Goal: Task Accomplishment & Management: Complete application form

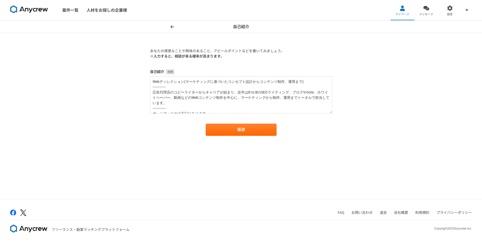
click at [113, 109] on div "自己紹介 あなたの得意なことや興味のあること、アピールポイントなどを書いてみましょう。 ※入力すると、相談が来る確率が高まります。 自己紹介 Webディレクシ…" at bounding box center [241, 109] width 482 height 178
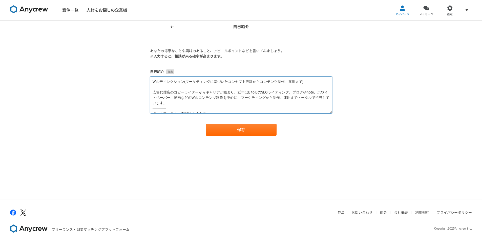
click at [168, 80] on textarea "Webディレクション(マーケティングに基づいたコンセプト設計からコンテンツ制作、運用まで) ------------- 広告代理店のコピーライターからキャリア…" at bounding box center [241, 94] width 182 height 37
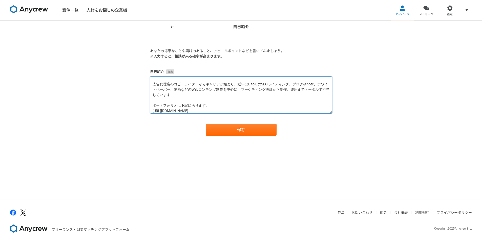
scroll to position [19, 0]
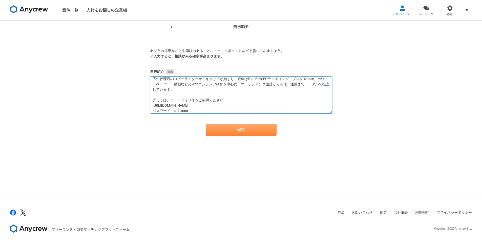
type textarea "Webコンテンツ制作 (マーケティングに基づいたコンセプト設計からコンテンツ制作、ディレクション、運用まで) ------------- 広告代理店のコピーラ…"
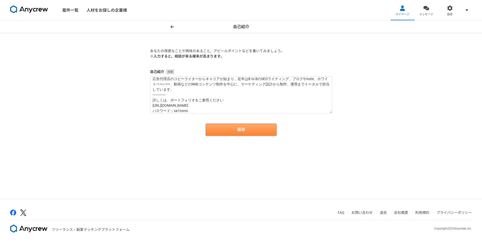
click at [245, 130] on button "保存" at bounding box center [241, 129] width 71 height 12
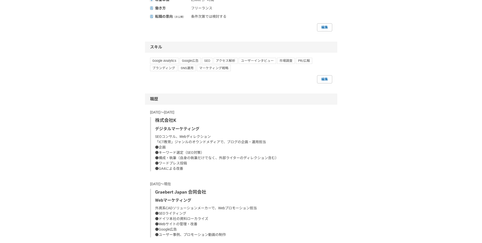
scroll to position [304, 0]
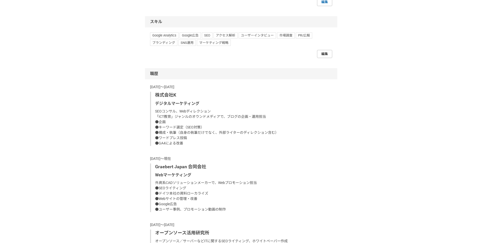
click at [326, 57] on link "編集" at bounding box center [324, 54] width 15 height 8
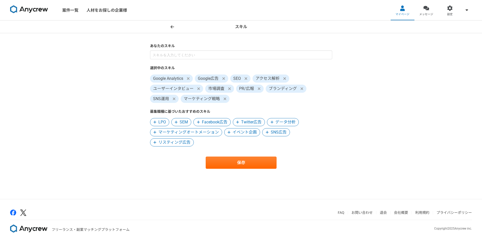
click at [173, 26] on icon at bounding box center [173, 27] width 4 height 4
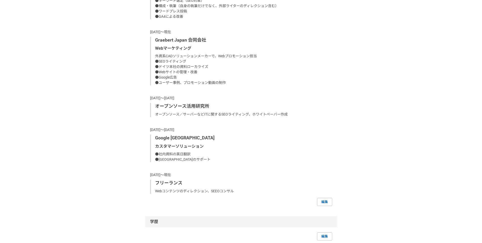
scroll to position [455, 0]
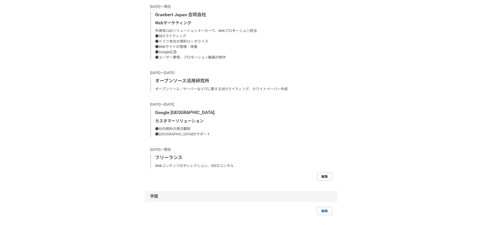
click at [324, 176] on link "編集" at bounding box center [324, 176] width 15 height 8
select select "2021"
select select "2023"
select select "2019"
select select "2014"
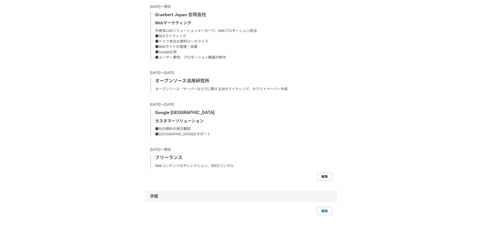
select select "2018"
select select "2012"
select select "2013"
select select "1995"
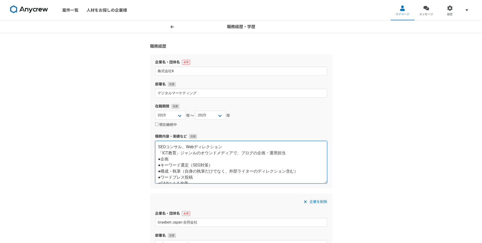
click at [206, 153] on textarea "SEOコンサル、Webディレクション 「ICT教育」ジャンルのオウンドメディアで、ブログの企画・運用担当 ●企画 ●キーワード選定（SEO対策） ●構成・執筆…" at bounding box center [241, 162] width 172 height 43
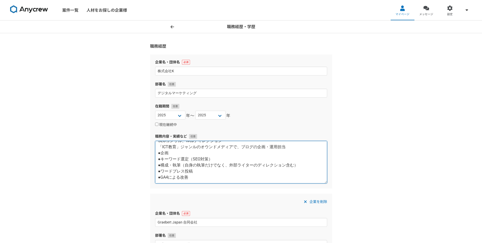
drag, startPoint x: 157, startPoint y: 146, endPoint x: 285, endPoint y: 192, distance: 136.8
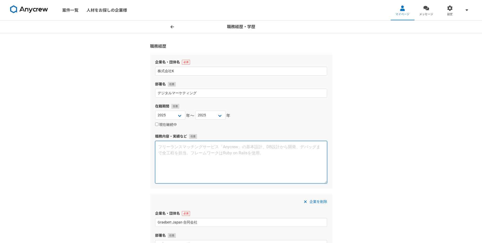
scroll to position [0, 0]
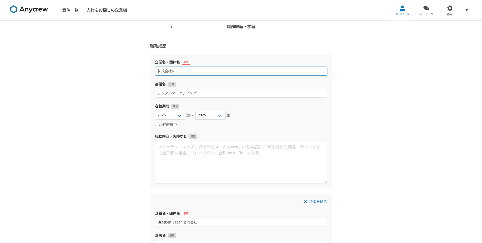
drag, startPoint x: 182, startPoint y: 71, endPoint x: 149, endPoint y: 71, distance: 33.1
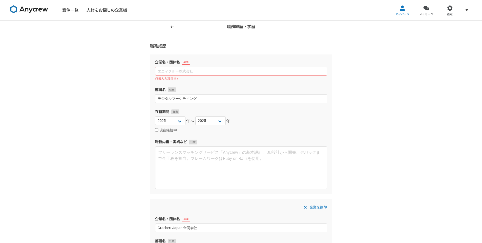
click at [306, 121] on div "2025 2024 2023 2022 2021 2020 2019 2018 2017 2016 2015 2014 2013 2012 2011 2010…" at bounding box center [241, 121] width 172 height 10
click at [196, 74] on input "し" at bounding box center [241, 71] width 172 height 9
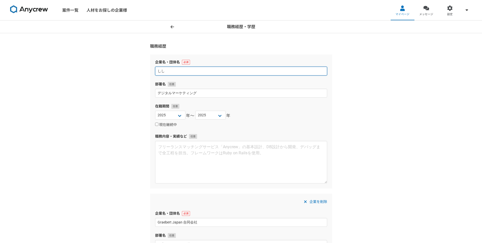
type input "しし"
click at [242, 86] on label "部署名" at bounding box center [241, 83] width 172 height 5
click at [320, 200] on span "企業を削除" at bounding box center [318, 201] width 18 height 6
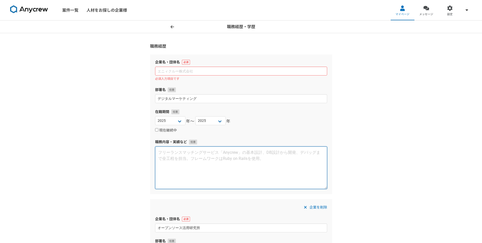
click at [188, 160] on textarea at bounding box center [241, 167] width 172 height 43
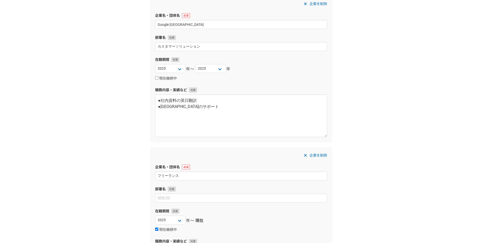
scroll to position [430, 0]
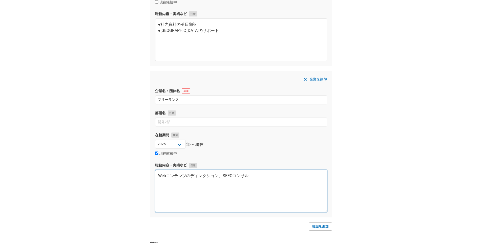
click at [220, 174] on textarea "Webコンテンツのディレクション、SEEOコンサル" at bounding box center [241, 191] width 172 height 43
click at [227, 175] on textarea "Webコンテンツのディレクション、SEEOコンサル" at bounding box center [241, 191] width 172 height 43
type textarea "Webコンテンツの制作、ディレクション、SEOコンサル"
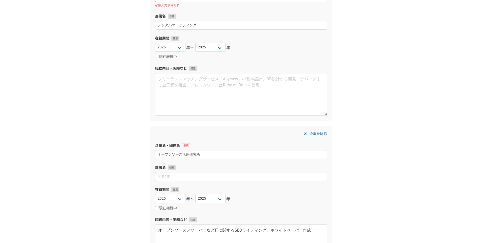
scroll to position [0, 0]
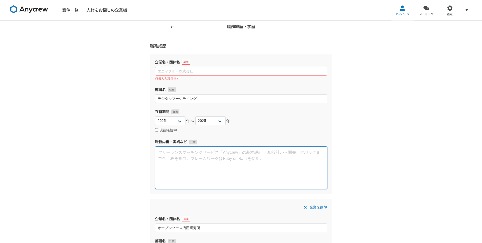
click at [281, 171] on textarea at bounding box center [241, 167] width 172 height 43
click at [167, 69] on input at bounding box center [241, 71] width 172 height 9
paste input "株式会社K"
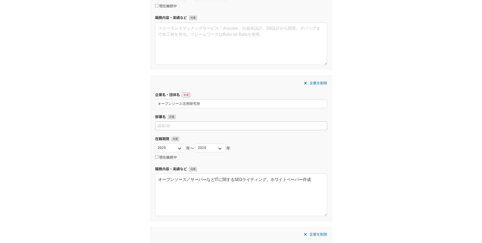
scroll to position [43, 0]
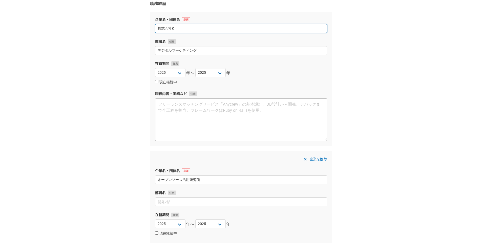
type input "株式会社K"
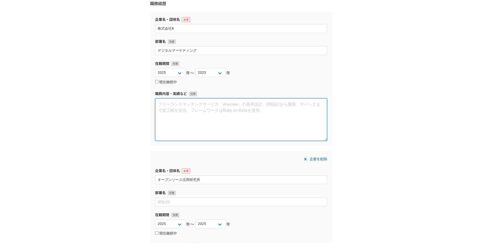
click at [283, 123] on textarea at bounding box center [241, 119] width 172 height 43
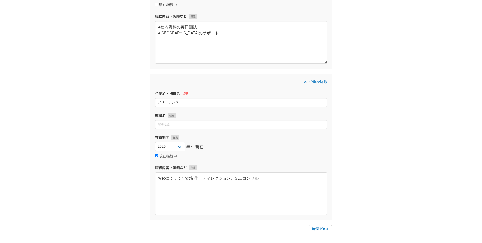
scroll to position [523, 0]
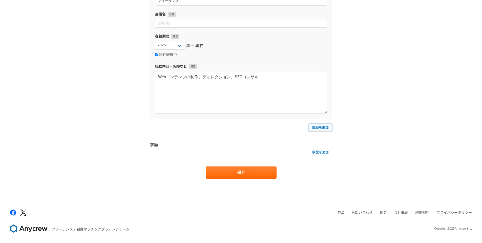
click at [324, 126] on link "職歴を追加" at bounding box center [321, 127] width 24 height 8
select select
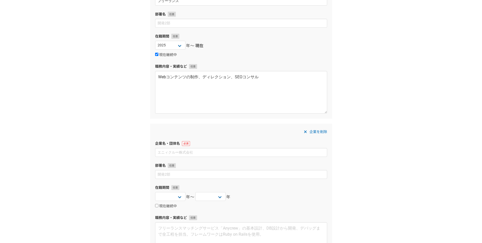
click at [267, 128] on div "企業を削除 企業名・団体名 部署名 在籍期間 2025 2024 2023 2022 2021 2020 2019 2018 2017 2016 2015 2…" at bounding box center [241, 196] width 182 height 146
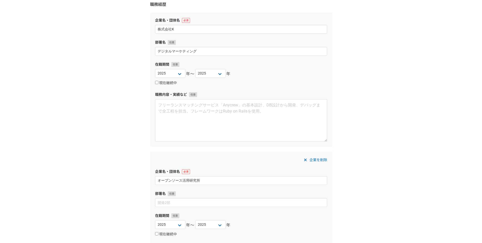
scroll to position [0, 0]
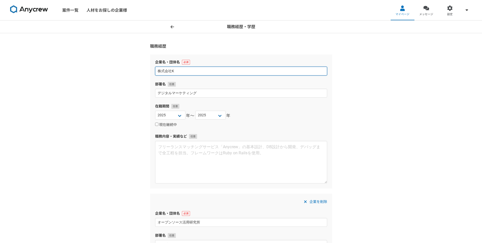
drag, startPoint x: 179, startPoint y: 71, endPoint x: 135, endPoint y: 71, distance: 43.8
type input "Graebert Japan合同会社"
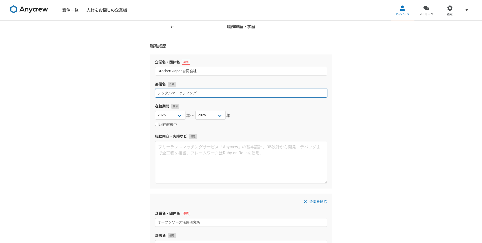
drag, startPoint x: 210, startPoint y: 93, endPoint x: 223, endPoint y: 93, distance: 12.9
click at [209, 93] on input "デジタルマーケティング" at bounding box center [241, 93] width 172 height 9
type input "デ"
type input "Webマーケティング"
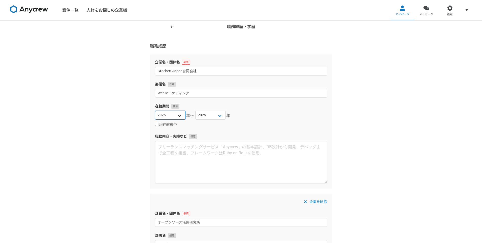
click at [174, 115] on select "2025 2024 2023 2022 2021 2020 2019 2018 2017 2016 2015 2014 2013 2012 2011 2010…" at bounding box center [170, 115] width 30 height 9
select select "2019"
click at [155, 111] on select "2025 2024 2023 2022 2021 2020 2019 2018 2017 2016 2015 2014 2013 2012 2011 2010…" at bounding box center [170, 115] width 30 height 9
click at [214, 113] on select "2025 2024 2023 2022 2021 2020 2019 2018 2017 2016 2015 2014 2013 2012 2011 2010…" at bounding box center [210, 115] width 30 height 9
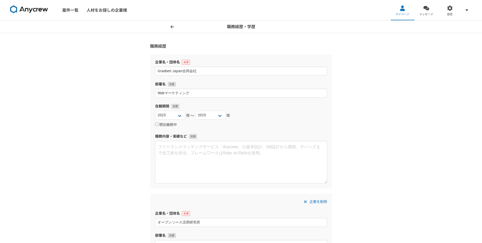
drag, startPoint x: 286, startPoint y: 116, endPoint x: 233, endPoint y: 121, distance: 53.1
click at [284, 117] on div "2025 2024 2023 2022 2021 2020 2019 2018 2017 2016 2015 2014 2013 2012 2011 2010…" at bounding box center [241, 116] width 172 height 10
click at [157, 123] on input "現在継続中" at bounding box center [156, 123] width 3 height 3
checkbox input "true"
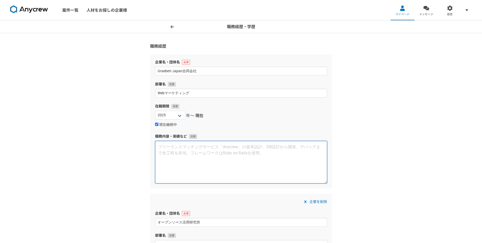
click at [171, 148] on textarea at bounding box center [241, 162] width 172 height 43
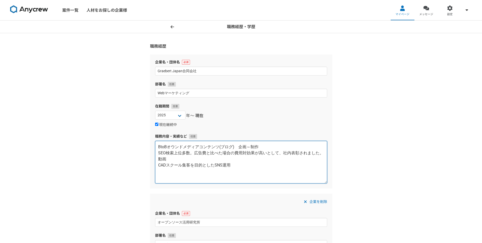
drag, startPoint x: 166, startPoint y: 146, endPoint x: 157, endPoint y: 146, distance: 9.4
click at [157, 146] on textarea "BtoBオウンドメディアコンテンツ(ブログ)　企画～制作 SEO検索上位多数。広告費と比べた場合の費用対効果が高いとして、社内表彰されました。 動画 CADス…" at bounding box center [241, 162] width 172 height 43
click at [157, 166] on textarea "BtoBオウンドメディアコンテンツ(ブログ)　企画～制作 SEO検索上位多数。広告費と比べた場合の費用対効果が高いとして、社内表彰されました。 動画 CADス…" at bounding box center [241, 162] width 172 height 43
paste textarea "BtoB"
drag, startPoint x: 167, startPoint y: 146, endPoint x: 158, endPoint y: 146, distance: 9.6
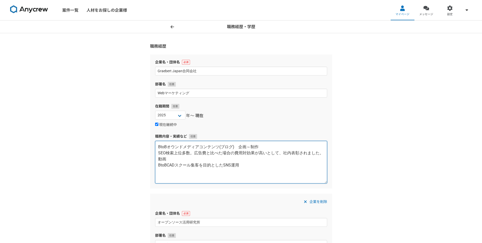
click at [158, 146] on textarea "BtoBオウンドメディアコンテンツ(ブログ)　企画～制作 SEO検索上位多数。広告費と比べた場合の費用対効果が高いとして、社内表彰されました。 動画 BtoB…" at bounding box center [241, 162] width 172 height 43
click at [158, 160] on textarea "BtoBオウンドメディアコンテンツ(ブログ)　企画～制作 SEO検索上位多数。広告費と比べた場合の費用対効果が高いとして、社内表彰されました。 動画 BtoB…" at bounding box center [241, 162] width 172 height 43
paste textarea "BtoB"
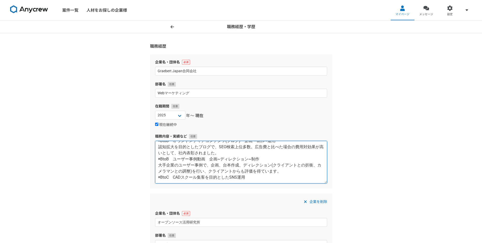
scroll to position [15, 0]
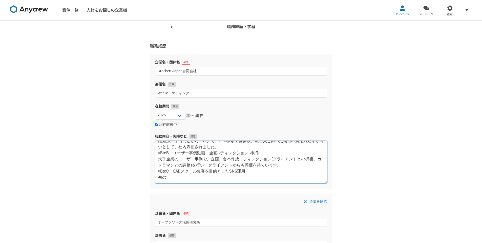
drag, startPoint x: 173, startPoint y: 168, endPoint x: 163, endPoint y: 168, distance: 10.4
click at [163, 168] on textarea "◉BtoB　オウンドメディアコンテンツ(ブログ)　企画～制作~運用 認知拡大を目的としたブログで、SEO検索上位多数。広告費と比べた場合の費用対効果が高いとし…" at bounding box center [241, 162] width 172 height 43
click at [168, 173] on textarea "◉BtoB　オウンドメディアコンテンツ(ブログ)　企画～制作~運用 認知拡大を目的としたブログで、SEO検索上位多数。広告費と比べた場合の費用対効果が高いとし…" at bounding box center [241, 162] width 172 height 43
paste textarea "BtoC"
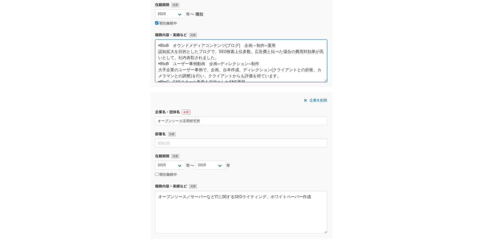
scroll to position [177, 0]
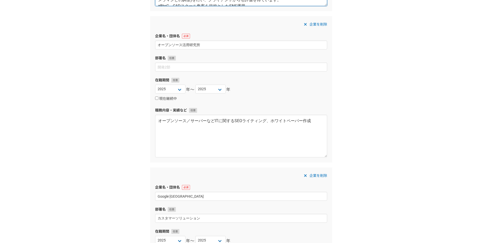
type textarea "◉BtoB　オウンドメディアコンテンツ(ブログ)　企画～制作~運用 認知拡大を目的としたブログで、SEO検索上位多数。広告費と比べた場合の費用対効果が高いとし…"
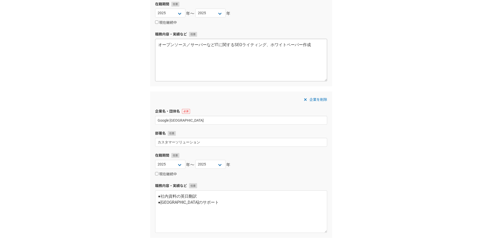
scroll to position [329, 0]
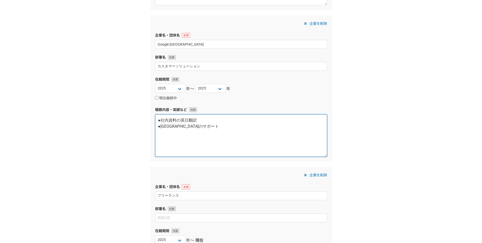
drag, startPoint x: 230, startPoint y: 129, endPoint x: 144, endPoint y: 117, distance: 87.6
click at [144, 117] on div "職務経歴・学歴 職務経歴 企業名・団体名 Graebert Japan合同会社 部署名 Webマーケティング 在籍期間 2025 2024 2023 2022…" at bounding box center [241, 118] width 482 height 852
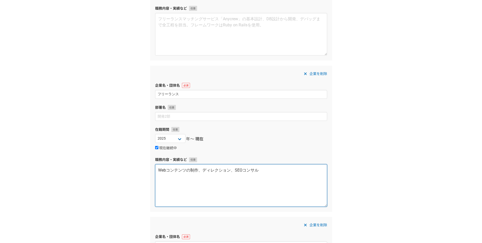
drag, startPoint x: 261, startPoint y: 170, endPoint x: 134, endPoint y: 172, distance: 127.0
click at [134, 172] on div "職務経歴・学歴 職務経歴 企業名・団体名 Graebert Japan合同会社 部署名 Webマーケティング 在籍期間 2025 2024 2023 2022…" at bounding box center [241, 16] width 482 height 852
paste textarea "●社内資料の英日翻訳 ●カスタマーセンターのサポート"
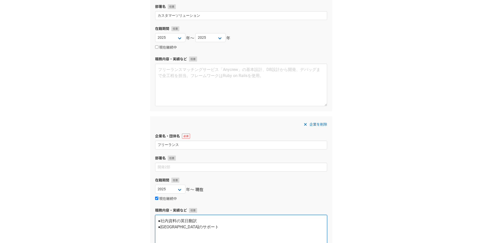
scroll to position [405, 0]
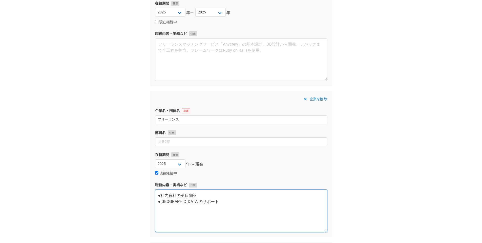
type textarea "●社内資料の英日翻訳 ●カスタマーセンターのサポート"
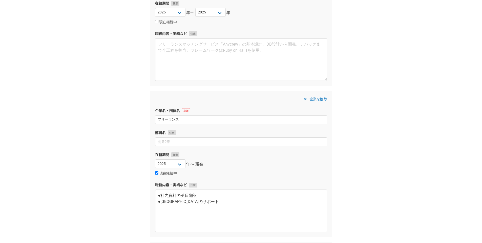
click at [156, 172] on input "現在継続中" at bounding box center [156, 172] width 3 height 3
checkbox input "false"
select select
click at [178, 164] on select "2025 2024 2023 2022 2021 2020 2019 2018 2017 2016 2015 2014 2013 2012 2011 2010…" at bounding box center [170, 163] width 30 height 9
select select "2012"
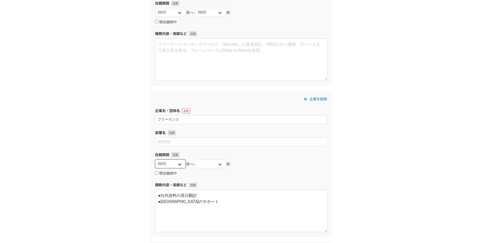
click at [155, 159] on select "2025 2024 2023 2022 2021 2020 2019 2018 2017 2016 2015 2014 2013 2012 2011 2010…" at bounding box center [170, 163] width 30 height 9
click at [212, 163] on select "2025 2024 2023 2022 2021 2020 2019 2018 2017 2016 2015 2014 2013 2012 2011 2010…" at bounding box center [210, 163] width 30 height 9
select select "2013"
click at [195, 159] on select "2025 2024 2023 2022 2021 2020 2019 2018 2017 2016 2015 2014 2013 2012 2011 2010…" at bounding box center [210, 163] width 30 height 9
click at [377, 104] on div "職務経歴・学歴 職務経歴 企業名・団体名 Graebert Japan合同会社 部署名 Webマーケティング 在籍期間 2025 2024 2023 2022…" at bounding box center [241, 42] width 482 height 852
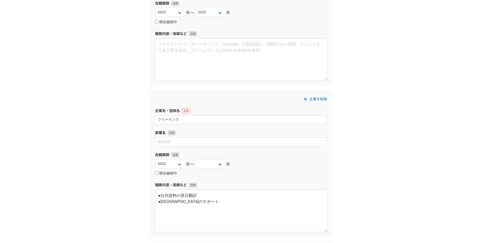
scroll to position [354, 0]
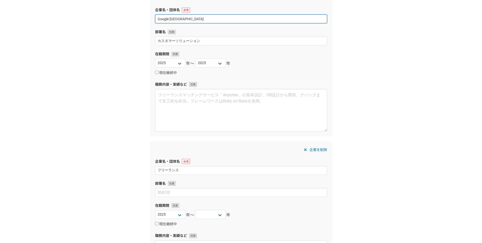
drag, startPoint x: 183, startPoint y: 18, endPoint x: 115, endPoint y: 17, distance: 67.8
click at [115, 17] on div "職務経歴・学歴 職務経歴 企業名・団体名 Graebert Japan合同会社 部署名 Webマーケティング 在籍期間 2025 2024 2023 2022…" at bounding box center [241, 92] width 482 height 852
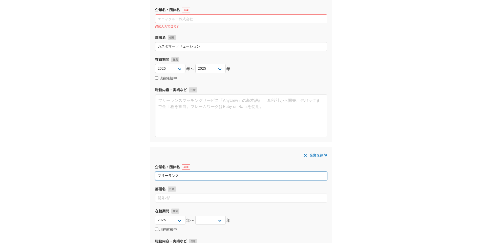
drag, startPoint x: 189, startPoint y: 175, endPoint x: 144, endPoint y: 178, distance: 44.6
click at [144, 178] on div "職務経歴・学歴 職務経歴 企業名・団体名 Graebert Japan合同会社 部署名 Webマーケティング 在籍期間 2025 2024 2023 2022…" at bounding box center [241, 95] width 482 height 858
paste input "Google [GEOGRAPHIC_DATA]"
type input "Google [GEOGRAPHIC_DATA]"
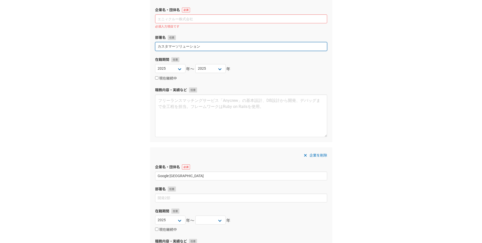
drag, startPoint x: 210, startPoint y: 44, endPoint x: 126, endPoint y: 45, distance: 84.3
click at [126, 45] on div "職務経歴・学歴 職務経歴 企業名・団体名 Graebert Japan合同会社 部署名 Webマーケティング 在籍期間 2025 2024 2023 2022…" at bounding box center [241, 95] width 482 height 858
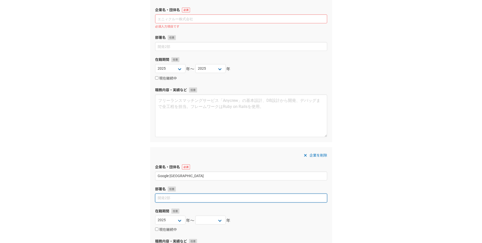
click at [164, 198] on input at bounding box center [241, 197] width 172 height 9
paste input "カスタマーソリューション"
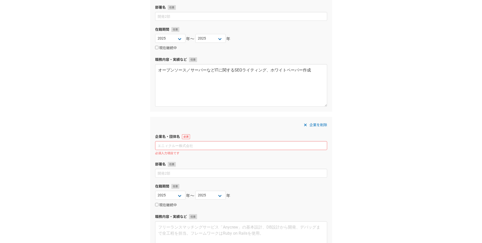
scroll to position [202, 0]
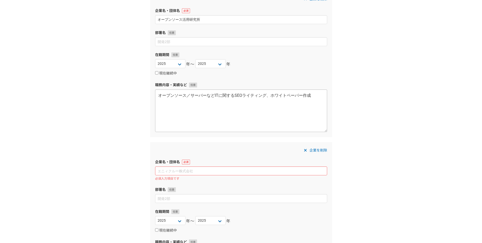
type input "カスタマーソリューション"
drag, startPoint x: 311, startPoint y: 93, endPoint x: 123, endPoint y: 98, distance: 188.5
click at [123, 98] on div "職務経歴・学歴 職務経歴 企業名・団体名 Graebert Japan合同会社 部署名 Webマーケティング 在籍期間 2025 2024 2023 2022…" at bounding box center [241, 247] width 482 height 858
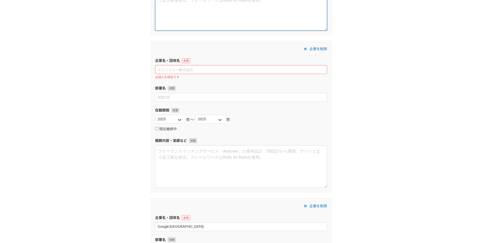
scroll to position [379, 0]
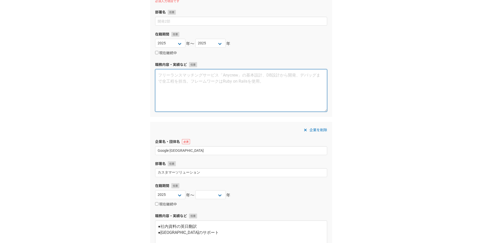
click at [156, 89] on textarea at bounding box center [241, 90] width 172 height 43
paste textarea "オープンソース／サーバーなどITに関するSEOライティング、ホワイトペーパー作成"
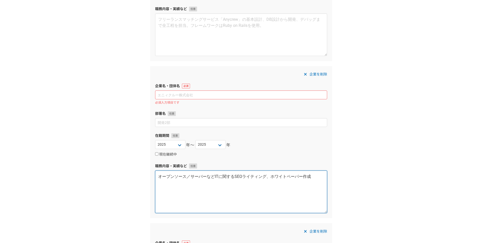
scroll to position [228, 0]
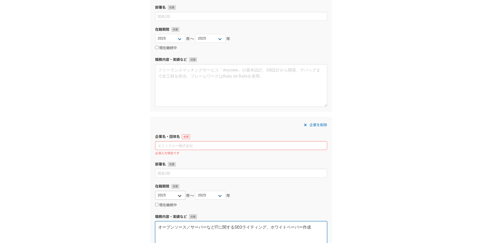
type textarea "オープンソース／サーバーなどITに関するSEOライティング、ホワイトペーパー作成"
click at [180, 194] on select "2025 2024 2023 2022 2021 2020 2019 2018 2017 2016 2015 2014 2013 2012 2011 2010…" at bounding box center [170, 195] width 30 height 9
select select "2014"
click at [155, 191] on select "2025 2024 2023 2022 2021 2020 2019 2018 2017 2016 2015 2014 2013 2012 2011 2010…" at bounding box center [170, 195] width 30 height 9
click at [215, 194] on select "2025 2024 2023 2022 2021 2020 2019 2018 2017 2016 2015 2014 2013 2012 2011 2010…" at bounding box center [210, 195] width 30 height 9
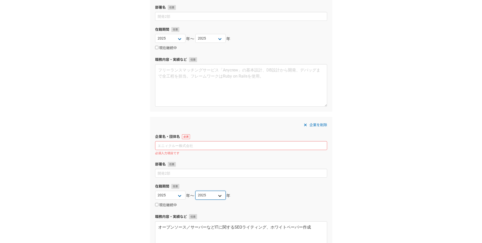
select select "2018"
click at [195, 191] on select "2025 2024 2023 2022 2021 2020 2019 2018 2017 2016 2015 2014 2013 2012 2011 2010…" at bounding box center [210, 195] width 30 height 9
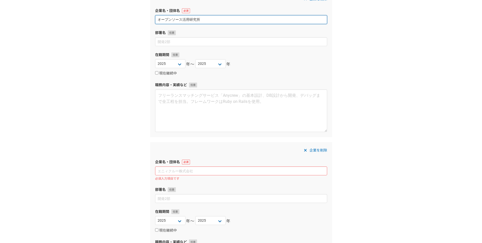
drag, startPoint x: 205, startPoint y: 19, endPoint x: 137, endPoint y: 18, distance: 68.1
click at [137, 18] on div "職務経歴・学歴 職務経歴 企業名・団体名 Graebert Japan合同会社 部署名 Webマーケティング 在籍期間 2025 2024 2023 2022…" at bounding box center [241, 247] width 482 height 858
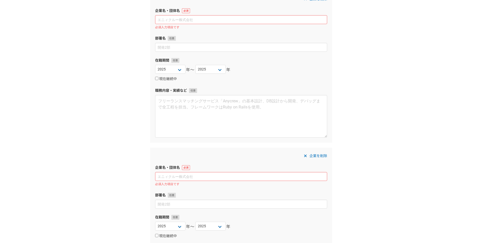
click at [166, 175] on input at bounding box center [241, 176] width 172 height 9
paste input "オープンソース活用研究所"
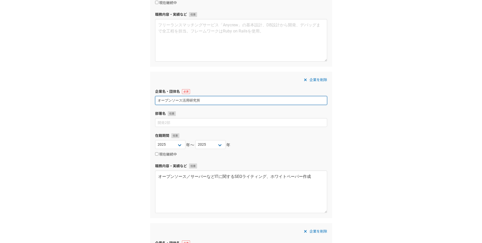
scroll to position [329, 0]
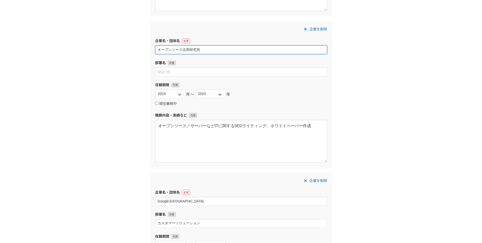
type input "オープンソース活用研究所"
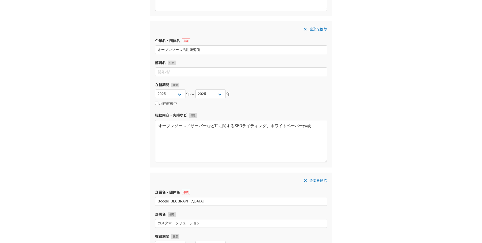
click at [100, 175] on div "職務経歴・学歴 職務経歴 企業名・団体名 Graebert Japan合同会社 部署名 Webマーケティング 在籍期間 2025 2024 2023 2022…" at bounding box center [241, 121] width 482 height 858
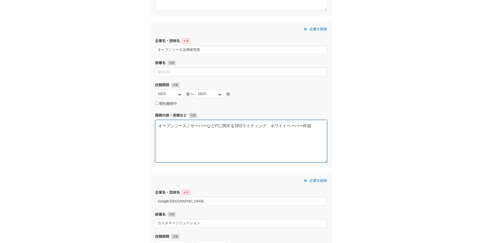
click at [270, 126] on textarea "オープンソース／サーバーなどITに関するSEOライティング、ホワイトペーパー作成" at bounding box center [241, 141] width 172 height 43
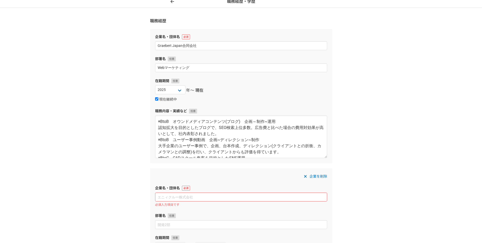
scroll to position [76, 0]
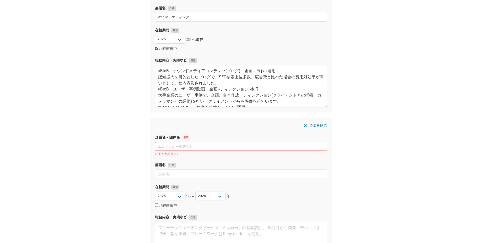
type textarea "オープンソース／サーバーなどITに関するSEOライティング、ITサービスへの販売支援、ホワイトペーパー作成"
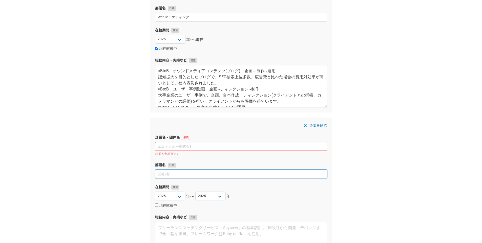
click at [172, 173] on input at bounding box center [241, 173] width 172 height 9
paste input "デジタルマーケティング"
type input "デジタルマーケティング"
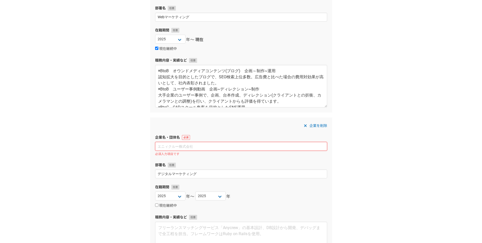
click at [171, 145] on input at bounding box center [241, 146] width 172 height 9
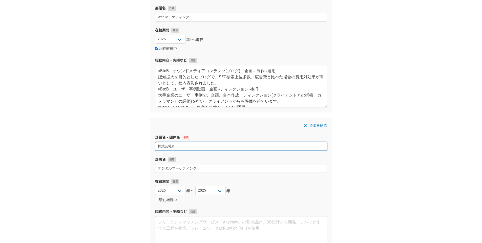
scroll to position [152, 0]
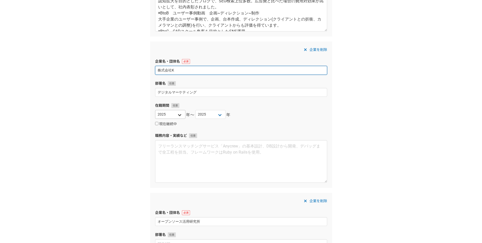
type input "株式会社K"
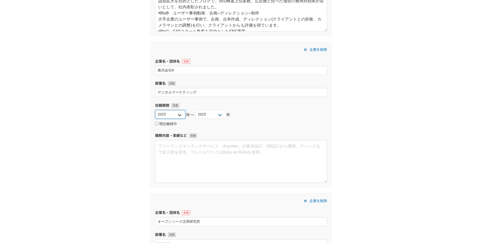
click at [168, 115] on select "2025 2024 2023 2022 2021 2020 2019 2018 2017 2016 2015 2014 2013 2012 2011 2010…" at bounding box center [170, 114] width 30 height 9
select select "2021"
click at [155, 110] on select "2025 2024 2023 2022 2021 2020 2019 2018 2017 2016 2015 2014 2013 2012 2011 2010…" at bounding box center [170, 114] width 30 height 9
click at [216, 112] on select "2025 2024 2023 2022 2021 2020 2019 2018 2017 2016 2015 2014 2013 2012 2011 2010…" at bounding box center [210, 114] width 30 height 9
select select "2023"
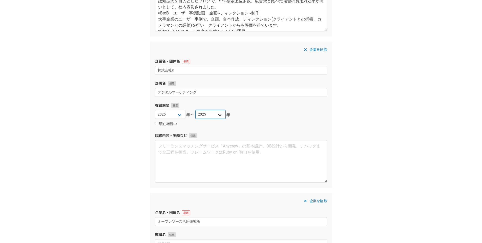
click at [195, 110] on select "2025 2024 2023 2022 2021 2020 2019 2018 2017 2016 2015 2014 2013 2012 2011 2010…" at bounding box center [210, 114] width 30 height 9
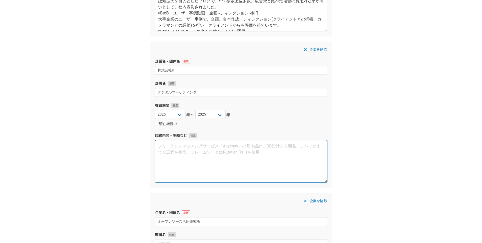
click at [185, 158] on textarea at bounding box center [241, 161] width 172 height 43
paste textarea "SEOコンサル、Webディレクション 「ICT教育」ジャンルのオウンドメディアで、ブログの企画・運用担当 ●企画 ●キーワード選定（SEO対策） ●構成・執筆…"
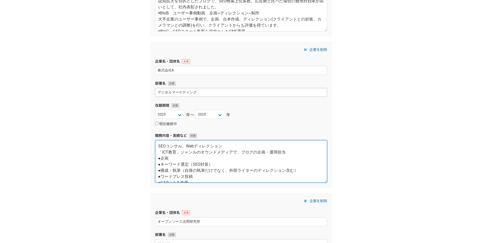
scroll to position [101, 0]
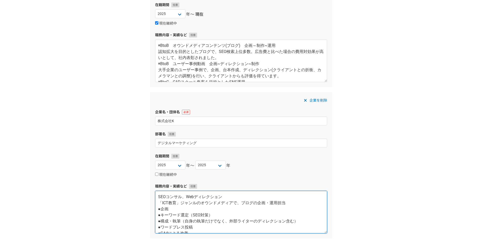
click at [159, 208] on textarea "SEOコンサル、Webディレクション 「ICT教育」ジャンルのオウンドメディアで、ブログの企画・運用担当 ●企画 ●キーワード選定（SEO対策） ●構成・執筆…" at bounding box center [241, 212] width 172 height 43
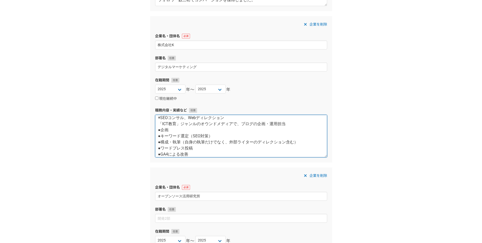
scroll to position [126, 0]
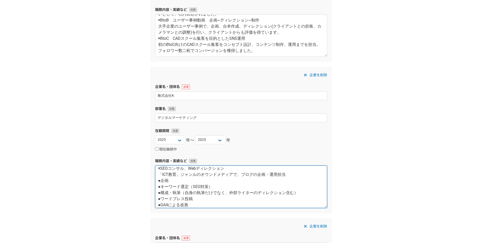
click at [264, 174] on textarea "◉SEOコンサル、Webディレクション 「ICT教育」ジャンルのオウンドメディアで、ブログの企画・運用担当 ●企画 ●キーワード選定（SEO対策） ●構成・執…" at bounding box center [241, 186] width 172 height 43
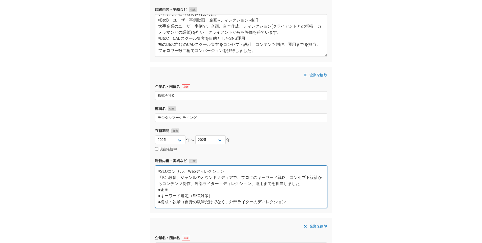
scroll to position [0, 0]
type textarea "◉SEOコンサル、Webディレクション 「ICT教育」ジャンルのオウンドメディアで、ブログのキーワード戦略、コンセプト設計からコンテンツ制作、外部ライター・デ…"
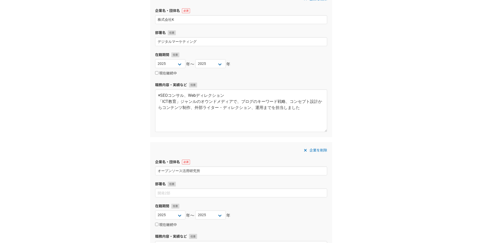
scroll to position [278, 0]
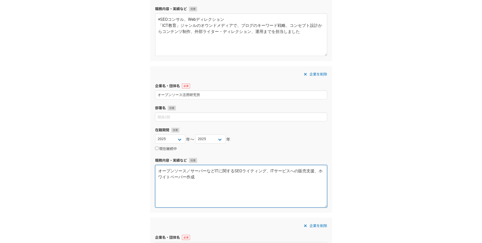
click at [160, 170] on textarea "オープンソース／サーバーなどITに関するSEOライティング、ITサービスへの販売支援、ホワイトペーパー作成" at bounding box center [241, 186] width 172 height 43
type textarea "◉SEOライティング、ホワイトペーパー作成、SNS集客 「オープンソース」「サーバー」ジャンルのにSEOライティング、ホワイトペーパー作成、フェイスブックでの…"
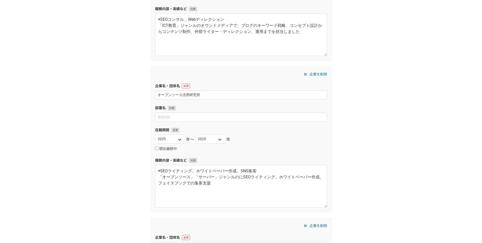
click at [366, 116] on div "職務経歴・学歴 職務経歴 企業名・団体名 Graebert Japan合同会社 部署名 Webマーケティング 在籍期間 2025 2024 2023 2022…" at bounding box center [241, 168] width 482 height 852
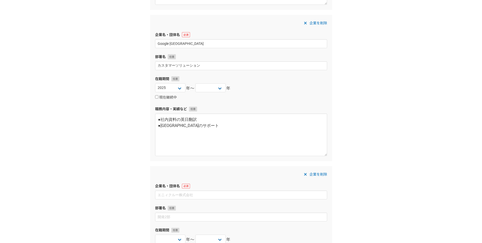
scroll to position [405, 0]
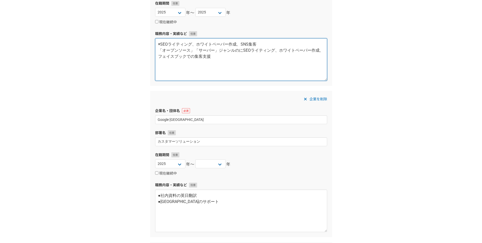
drag, startPoint x: 162, startPoint y: 45, endPoint x: 157, endPoint y: 45, distance: 5.8
click at [157, 45] on textarea "◉SEOライティング、ホワイトペーパー作成、SNS集客 「オープンソース」「サーバー」ジャンルのにSEOライティング、ホワイトペーパー作成、フェイスブックでの…" at bounding box center [241, 59] width 172 height 43
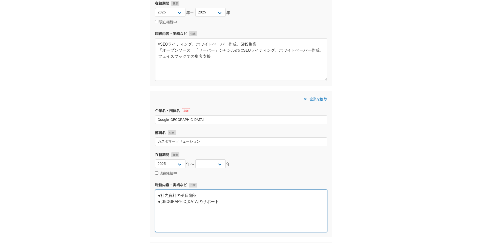
drag, startPoint x: 160, startPoint y: 195, endPoint x: 154, endPoint y: 197, distance: 5.8
click at [154, 197] on div "企業を削除 企業名・団体名 Google Japan 部署名 カスタマーソリューション 在籍期間 2025 2024 2023 2022 2021 2020 …" at bounding box center [241, 164] width 182 height 146
paste textarea
drag, startPoint x: 160, startPoint y: 201, endPoint x: 157, endPoint y: 202, distance: 3.2
click at [157, 202] on textarea "◉社内資料の英日翻訳 ●カスタマーセンターのサポート" at bounding box center [241, 210] width 172 height 43
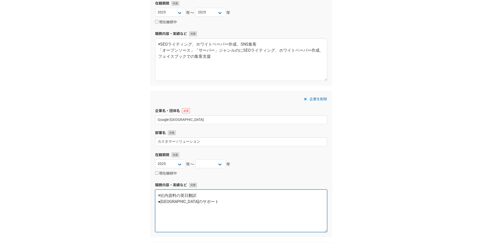
paste textarea
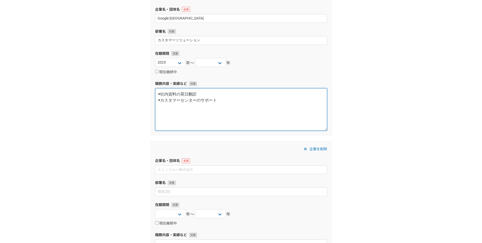
scroll to position [557, 0]
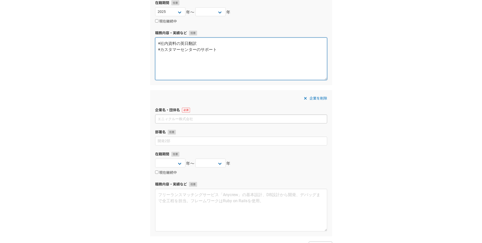
type textarea "◉社内資料の英日翻訳 ◉カスタマーセンターのサポート"
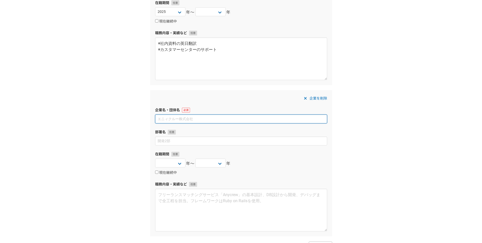
click at [179, 117] on input at bounding box center [241, 118] width 172 height 9
type input "代"
type input "大広インテレクト"
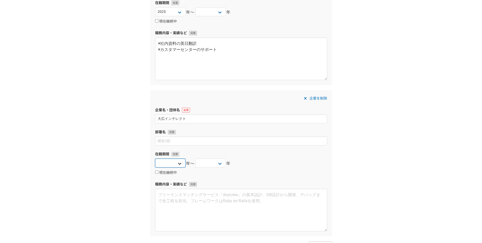
click at [178, 163] on select "2025 2024 2023 2022 2021 2020 2019 2018 2017 2016 2015 2014 2013 2012 2011 2010…" at bounding box center [170, 162] width 30 height 9
select select "1992"
click at [155, 158] on select "2025 2024 2023 2022 2021 2020 2019 2018 2017 2016 2015 2014 2013 2012 2011 2010…" at bounding box center [170, 162] width 30 height 9
click at [213, 165] on select "2025 2024 2023 2022 2021 2020 2019 2018 2017 2016 2015 2014 2013 2012 2011 2010…" at bounding box center [210, 162] width 30 height 9
select select "1994"
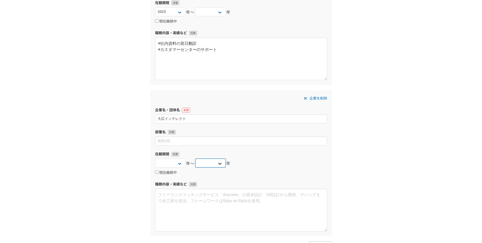
click at [195, 158] on select "2025 2024 2023 2022 2021 2020 2019 2018 2017 2016 2015 2014 2013 2012 2011 2010…" at bounding box center [210, 162] width 30 height 9
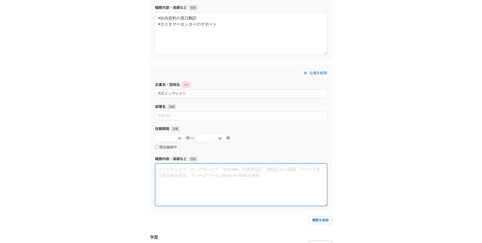
click at [263, 183] on textarea at bounding box center [241, 184] width 172 height 43
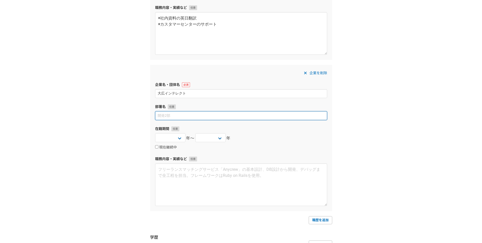
click at [165, 118] on input at bounding box center [241, 115] width 172 height 9
type input "制作"
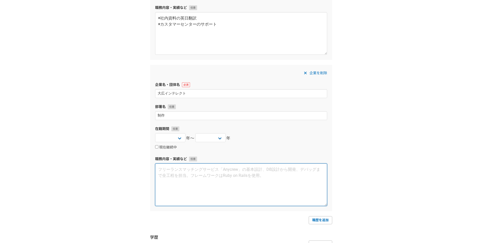
click at [191, 168] on textarea at bounding box center [241, 184] width 172 height 43
type textarea "◉"
type textarea "◉コピーライター ◉プランナー(制作物の進行管理)"
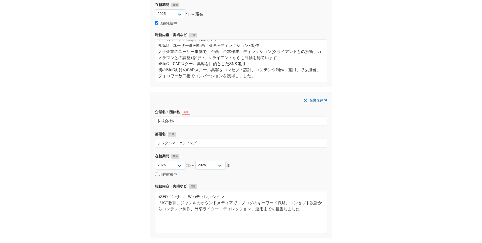
scroll to position [25, 0]
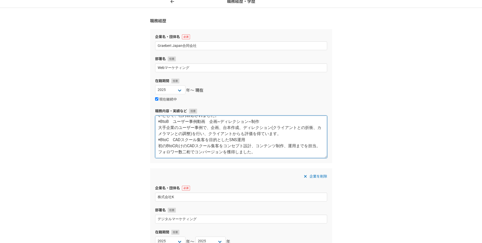
click at [313, 148] on textarea "◉BtoB　オウンドメディアコンテンツ(ブログ)　企画～制作~運用 認知拡大を目的としたブログで、SEO検索上位多数。広告費と比べた場合の費用対効果が高いとし…" at bounding box center [241, 136] width 172 height 43
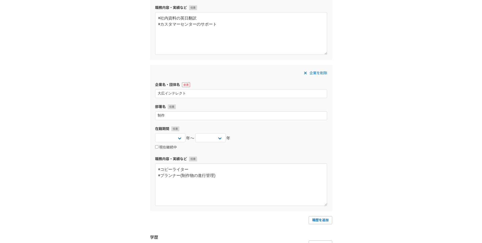
scroll to position [658, 0]
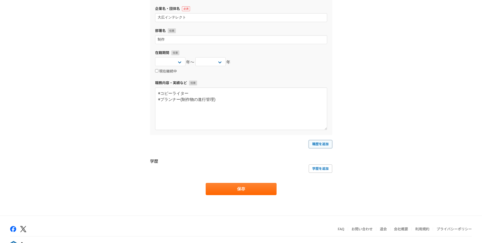
click at [329, 142] on link "職歴を追加" at bounding box center [321, 144] width 24 height 8
select select
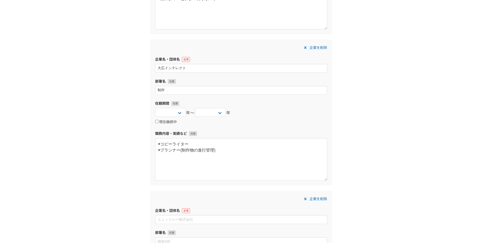
scroll to position [582, 0]
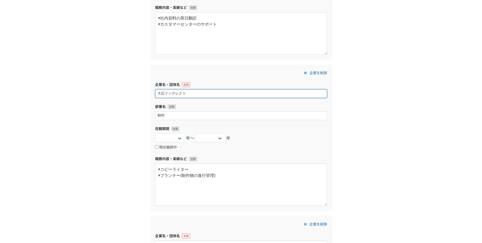
drag, startPoint x: 191, startPoint y: 95, endPoint x: 144, endPoint y: 94, distance: 47.1
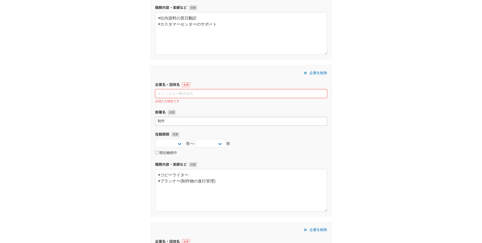
scroll to position [658, 0]
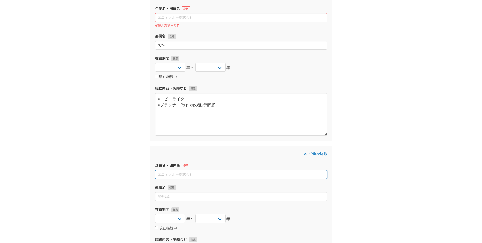
click at [189, 172] on input at bounding box center [241, 174] width 172 height 9
paste input "大広インテレクト"
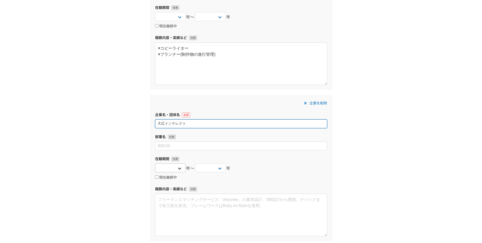
type input "大広インテレクト"
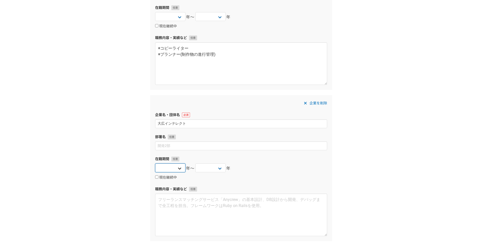
click at [181, 167] on select "2025 2024 2023 2022 2021 2020 2019 2018 2017 2016 2015 2014 2013 2012 2011 2010…" at bounding box center [170, 167] width 30 height 9
select select "1992"
click at [155, 163] on select "2025 2024 2023 2022 2021 2020 2019 2018 2017 2016 2015 2014 2013 2012 2011 2010…" at bounding box center [170, 167] width 30 height 9
click at [218, 166] on select "2025 2024 2023 2022 2021 2020 2019 2018 2017 2016 2015 2014 2013 2012 2011 2010…" at bounding box center [210, 167] width 30 height 9
select select "1994"
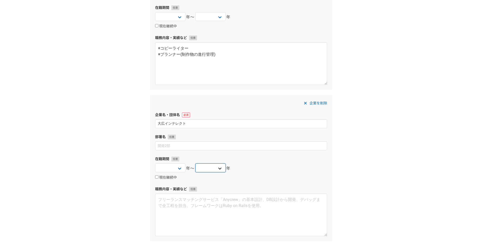
click at [195, 163] on select "2025 2024 2023 2022 2021 2020 2019 2018 2017 2016 2015 2014 2013 2012 2011 2010…" at bounding box center [210, 167] width 30 height 9
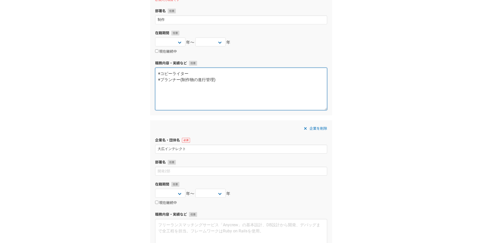
drag, startPoint x: 230, startPoint y: 80, endPoint x: 128, endPoint y: 79, distance: 102.2
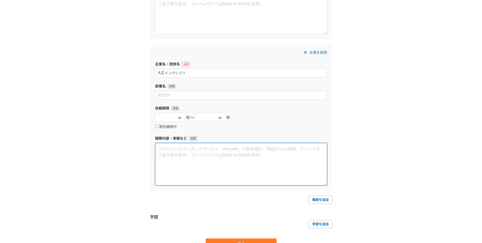
click at [168, 150] on textarea at bounding box center [241, 164] width 172 height 43
paste textarea "◉コピーライター ◉プランナー(制作物の進行管理)"
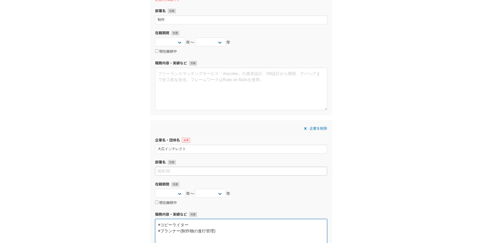
type textarea "◉コピーライター ◉プランナー(制作物の進行管理)"
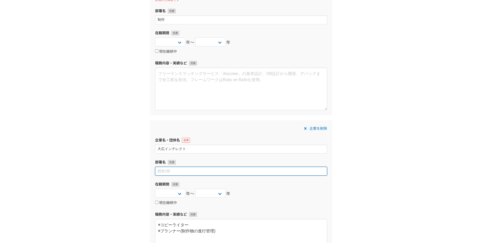
click at [168, 172] on input at bounding box center [241, 170] width 172 height 9
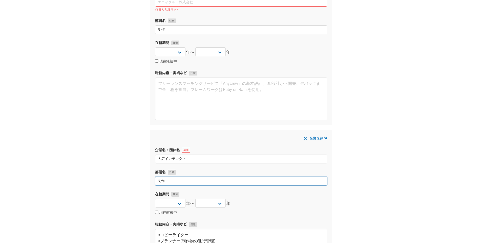
scroll to position [623, 0]
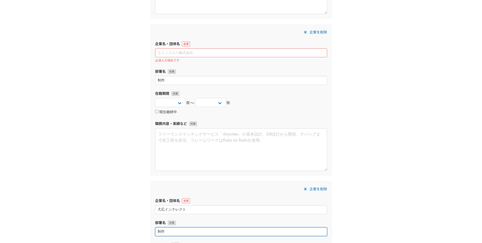
type input "制作"
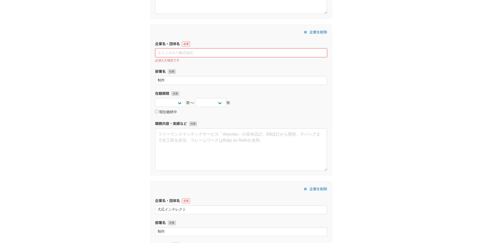
click at [210, 52] on input at bounding box center [241, 52] width 172 height 9
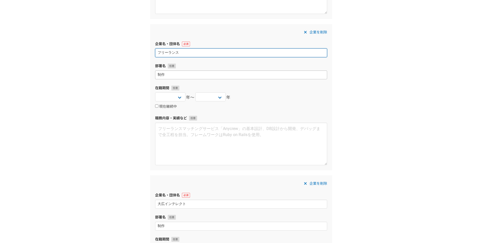
type input "フリーランス"
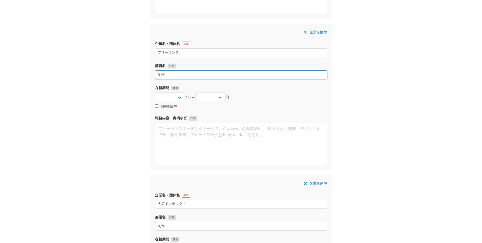
drag, startPoint x: 170, startPoint y: 76, endPoint x: 319, endPoint y: 58, distance: 150.1
click at [170, 76] on input "制作" at bounding box center [241, 74] width 172 height 9
type input "制"
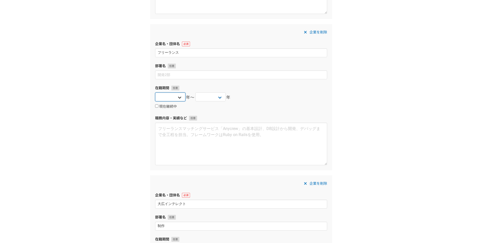
click at [178, 96] on select "2025 2024 2023 2022 2021 2020 2019 2018 2017 2016 2015 2014 2013 2012 2011 2010…" at bounding box center [170, 96] width 30 height 9
select select "1995"
click at [155, 92] on select "2025 2024 2023 2022 2021 2020 2019 2018 2017 2016 2015 2014 2013 2012 2011 2010…" at bounding box center [170, 96] width 30 height 9
click at [156, 104] on input "現在継続中" at bounding box center [156, 105] width 3 height 3
checkbox input "true"
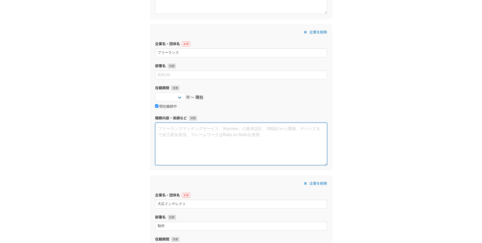
click at [167, 140] on textarea at bounding box center [241, 143] width 172 height 43
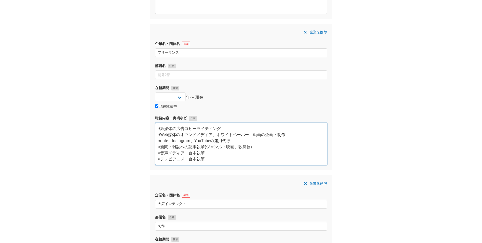
type textarea "◉紙媒体の広告コビーライティング ◉Web媒体のオウンドメディア、ホワイトペーパー、動画の企画・制作 ◉note、Instagram、YouTubeの運用代行…"
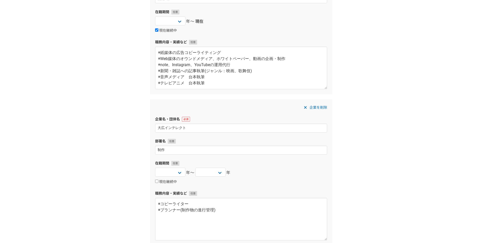
scroll to position [774, 0]
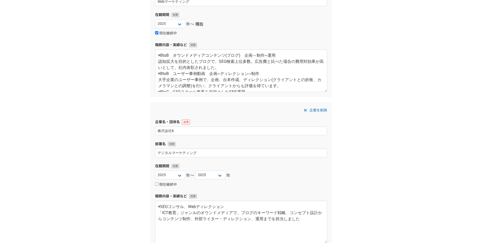
scroll to position [15, 0]
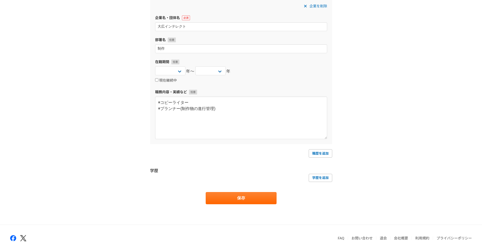
scroll to position [825, 0]
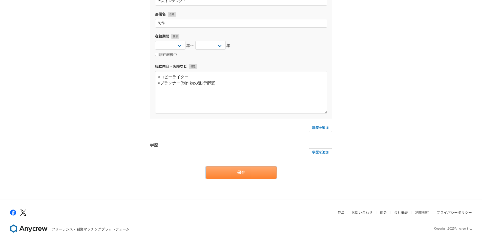
click at [231, 170] on button "保存" at bounding box center [241, 172] width 71 height 12
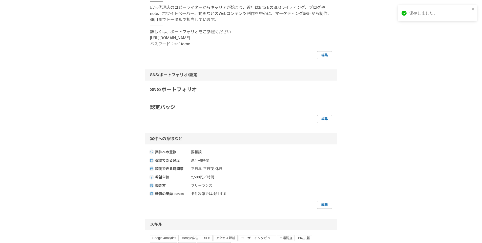
scroll to position [152, 0]
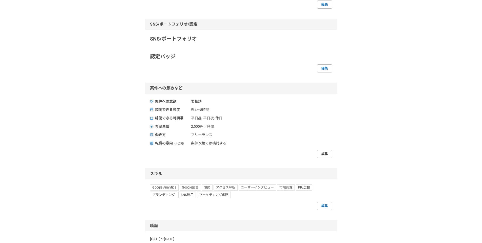
click at [327, 155] on link "編集" at bounding box center [324, 154] width 15 height 8
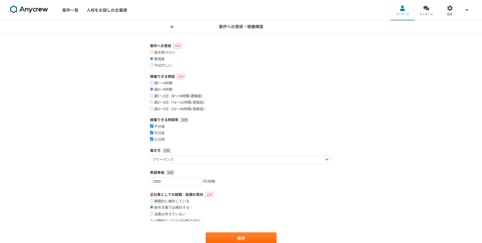
click at [152, 95] on input "週1〜2日（8〜16時間/週程度）" at bounding box center [151, 95] width 3 height 3
radio input "true"
click at [153, 102] on input "週2〜4日（16〜32時間/週程度）" at bounding box center [151, 101] width 3 height 3
radio input "true"
click at [417, 119] on div "案件への意欲・稼働頻度 案件への意欲 是非受けたい 要相談 今は忙しい 稼働できる頻度 週1〜4時間 週4〜8時間 週1〜2日（8〜16時間/週程度） 週2〜…" at bounding box center [241, 142] width 482 height 244
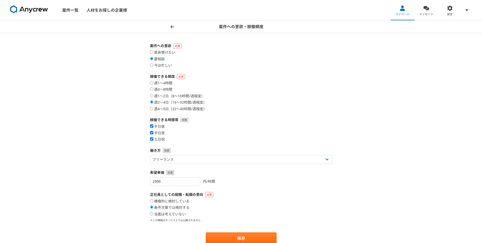
click at [153, 51] on input "是非受けたい" at bounding box center [151, 51] width 3 height 3
radio input "true"
click at [235, 235] on button "保存" at bounding box center [241, 238] width 71 height 12
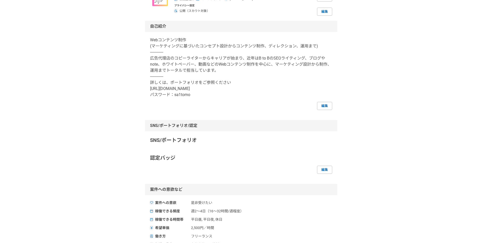
scroll to position [101, 0]
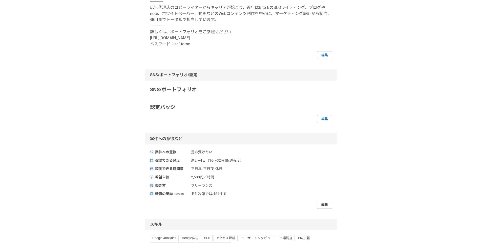
click at [324, 203] on link "編集" at bounding box center [324, 204] width 15 height 8
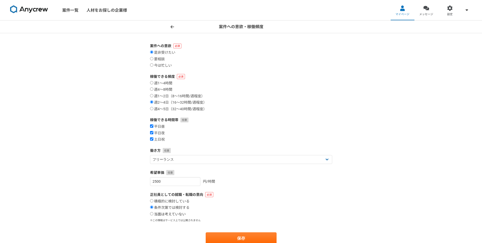
click at [153, 214] on label "当面は考えていない" at bounding box center [168, 214] width 36 height 5
click at [153, 214] on input "当面は考えていない" at bounding box center [151, 213] width 3 height 3
radio input "true"
click at [252, 238] on button "保存" at bounding box center [241, 238] width 71 height 12
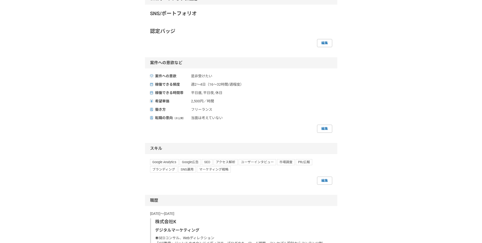
scroll to position [228, 0]
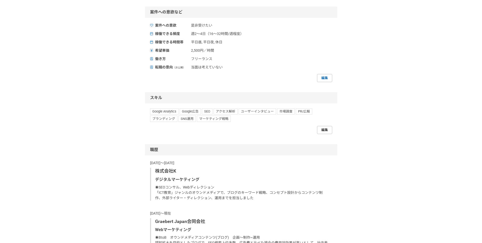
click at [325, 128] on link "編集" at bounding box center [324, 130] width 15 height 8
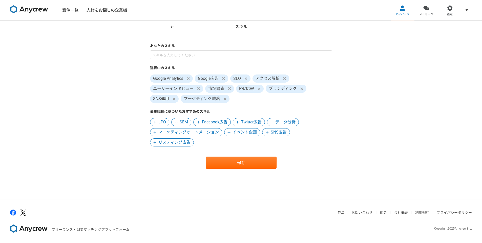
click at [280, 133] on span "SNS広告" at bounding box center [279, 132] width 16 height 6
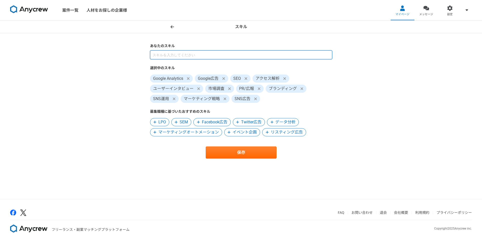
click at [217, 55] on input at bounding box center [241, 54] width 182 height 9
type input "ライティング"
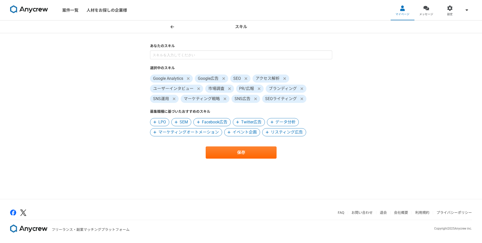
click at [281, 98] on span "SEOライティング" at bounding box center [281, 99] width 32 height 6
click at [382, 98] on div "スキル あなたのスキル 選択中のスキル Google Analytics Google広告 SEO アクセス解析 ユーザーインタビュー 市場調査 PR/広報 …" at bounding box center [241, 109] width 482 height 178
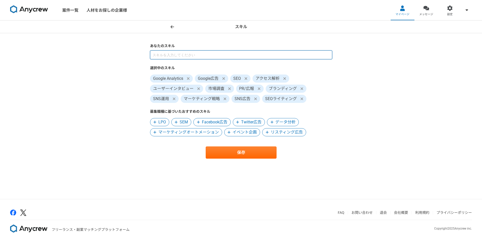
drag, startPoint x: 236, startPoint y: 53, endPoint x: 244, endPoint y: 53, distance: 7.6
click at [236, 52] on input at bounding box center [241, 54] width 182 height 9
type input "ディレクション"
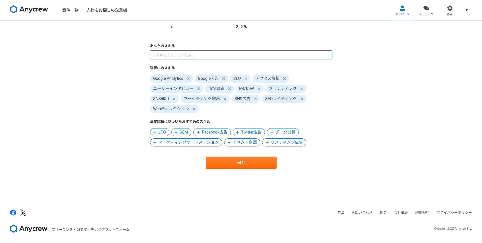
click at [223, 57] on input at bounding box center [241, 54] width 182 height 9
type input "ホワイトペーパー"
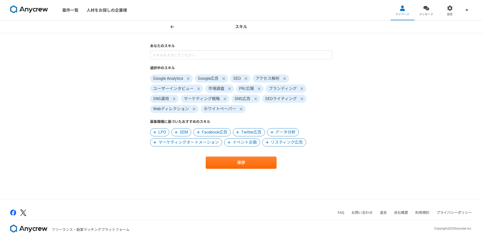
click at [286, 78] on icon at bounding box center [284, 78] width 3 height 4
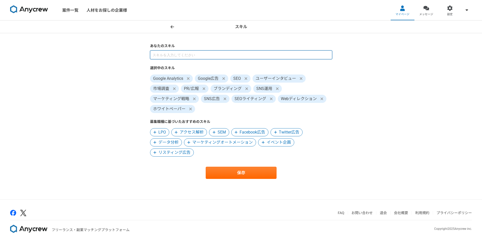
click at [185, 54] on input at bounding box center [241, 54] width 182 height 9
type input "プレスリリース"
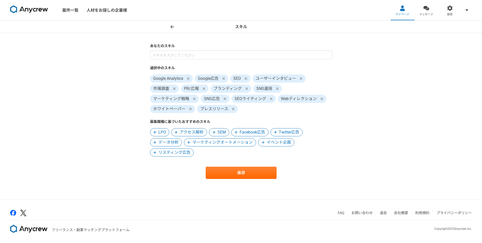
click at [224, 78] on icon at bounding box center [223, 78] width 3 height 4
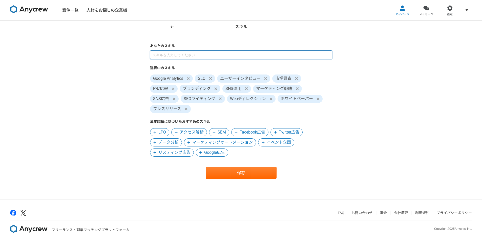
click at [157, 53] on input at bounding box center [241, 54] width 182 height 9
type input "動画"
click at [178, 55] on input at bounding box center [241, 54] width 182 height 9
type input "動画"
click at [173, 55] on input at bounding box center [241, 54] width 182 height 9
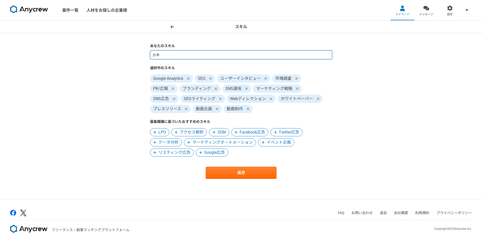
type input "台"
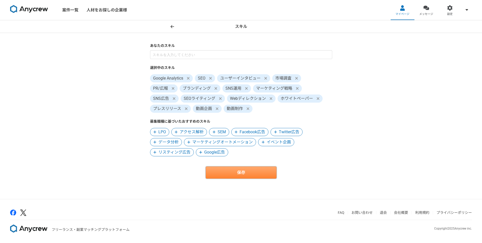
click at [235, 173] on button "保存" at bounding box center [241, 172] width 71 height 12
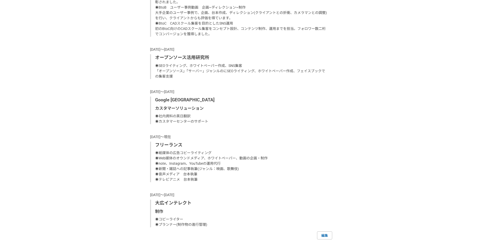
scroll to position [557, 0]
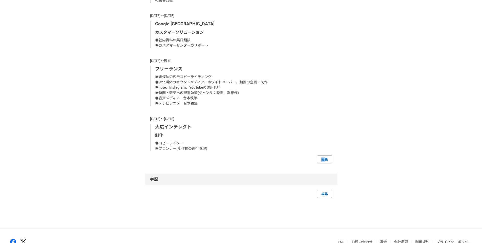
drag, startPoint x: 324, startPoint y: 159, endPoint x: 161, endPoint y: 143, distance: 163.7
click at [220, 153] on div "2021年〜2023年 株式会社K デジタルマーケティング ◉SEOコンサル、Webディレクション 「ICT教育」ジャンルのオウンドメディアで、ブログのキーワ…" at bounding box center [241, 0] width 182 height 325
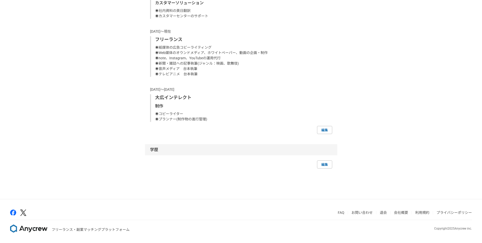
scroll to position [535, 0]
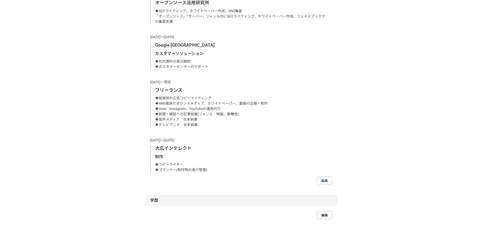
click at [326, 215] on link "編集" at bounding box center [324, 215] width 15 height 8
select select "2021"
select select "2023"
select select "2019"
select select "2014"
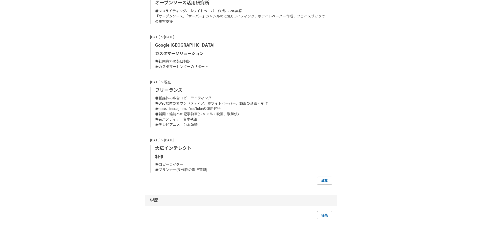
select select "2018"
select select "2012"
select select "2013"
select select "1995"
select select "1992"
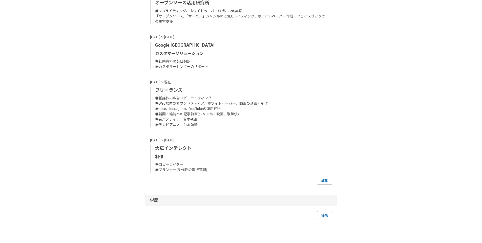
select select "1994"
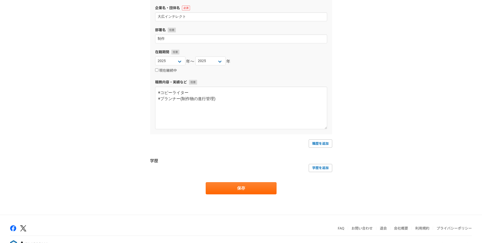
scroll to position [825, 0]
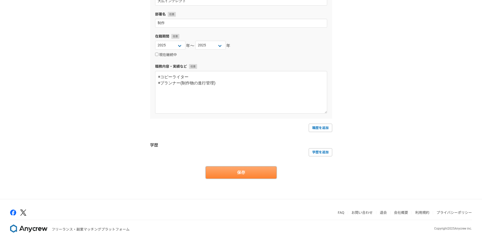
click at [239, 172] on button "保存" at bounding box center [241, 172] width 71 height 12
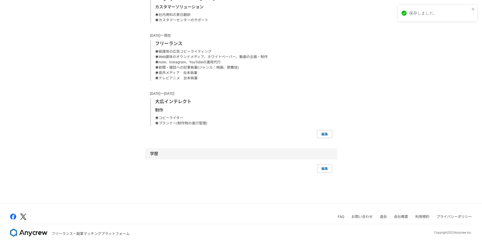
scroll to position [586, 0]
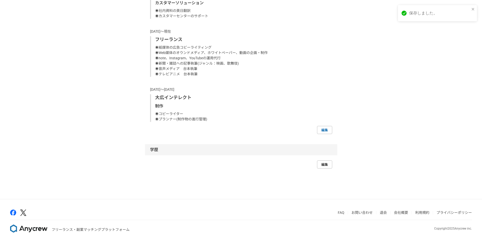
click at [325, 165] on link "編集" at bounding box center [324, 164] width 15 height 8
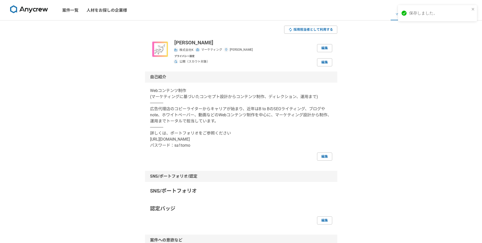
select select "2021"
select select "2023"
select select "2019"
select select "2014"
select select "2018"
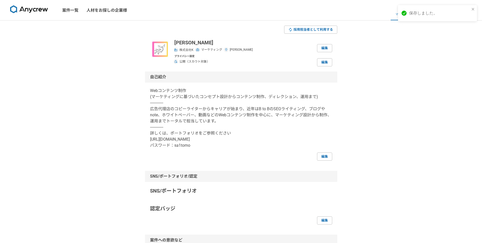
select select "2012"
select select "2013"
select select "1995"
select select "1992"
select select "1994"
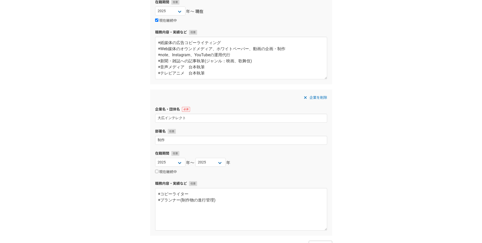
scroll to position [825, 0]
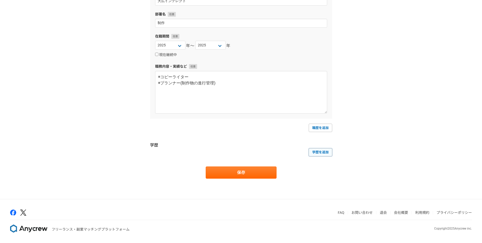
click at [325, 153] on link "学歴を追加" at bounding box center [321, 152] width 24 height 8
select select
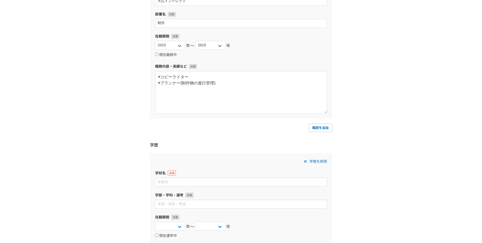
click at [266, 173] on label "学校名" at bounding box center [241, 172] width 172 height 5
click at [248, 182] on input at bounding box center [241, 181] width 172 height 9
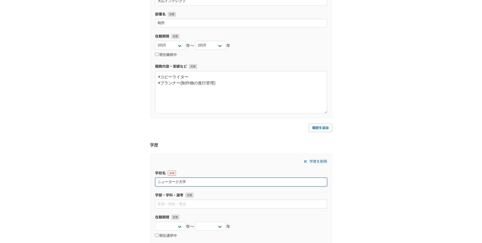
type input "ニューヨーク大学"
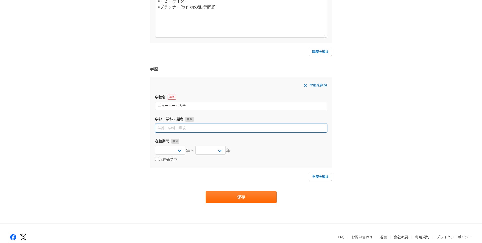
click at [197, 130] on input at bounding box center [241, 127] width 172 height 9
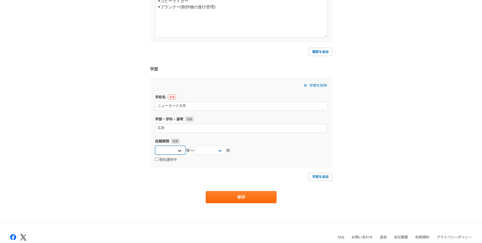
click at [179, 151] on select "2025 2024 2023 2022 2021 2020 2019 2018 2017 2016 2015 2014 2013 2012 2011 2010…" at bounding box center [170, 149] width 30 height 9
click at [212, 133] on div "学歴を削除 学校名 ニューヨーク大学 学部・学科・選考 広告 在籍期間 2025 2024 2023 2022 2021 2020 2019 2018 201…" at bounding box center [241, 122] width 182 height 90
click at [197, 104] on input "ニューヨーク大学" at bounding box center [241, 105] width 172 height 9
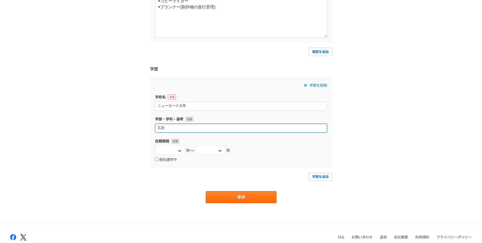
click at [185, 128] on input "広告" at bounding box center [241, 127] width 172 height 9
type input "広告(中退)"
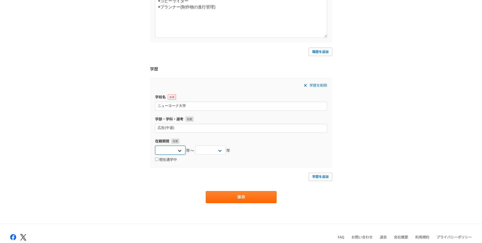
click at [179, 150] on select "2025 2024 2023 2022 2021 2020 2019 2018 2017 2016 2015 2014 2013 2012 2011 2010…" at bounding box center [170, 149] width 30 height 9
select select "1990"
click at [155, 145] on select "2025 2024 2023 2022 2021 2020 2019 2018 2017 2016 2015 2014 2013 2012 2011 2010…" at bounding box center [170, 149] width 30 height 9
click at [217, 149] on select "2025 2024 2023 2022 2021 2020 2019 2018 2017 2016 2015 2014 2013 2012 2011 2010…" at bounding box center [210, 149] width 30 height 9
click at [195, 145] on select "2025 2024 2023 2022 2021 2020 2019 2018 2017 2016 2015 2014 2013 2012 2011 2010…" at bounding box center [210, 149] width 30 height 9
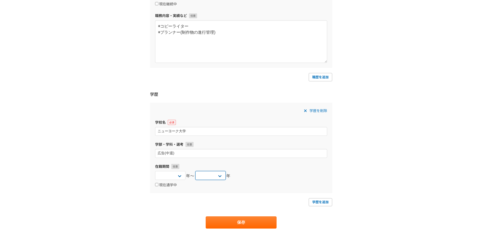
scroll to position [926, 0]
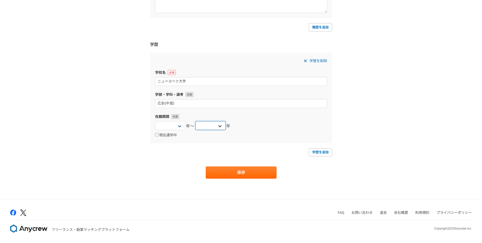
click at [216, 122] on select "2025 2024 2023 2022 2021 2020 2019 2018 2017 2016 2015 2014 2013 2012 2011 2010…" at bounding box center [210, 125] width 30 height 9
click at [221, 125] on select "2025 2024 2023 2022 2021 2020 2019 2018 2017 2016 2015 2014 2013 2012 2011 2010…" at bounding box center [210, 125] width 30 height 9
select select "1992"
click at [195, 121] on select "2025 2024 2023 2022 2021 2020 2019 2018 2017 2016 2015 2014 2013 2012 2011 2010…" at bounding box center [210, 125] width 30 height 9
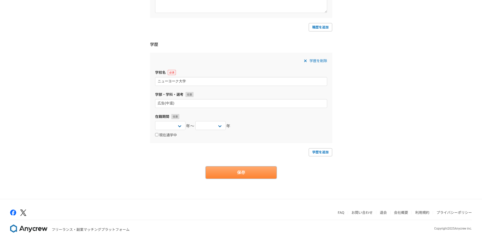
click at [238, 171] on button "保存" at bounding box center [241, 172] width 71 height 12
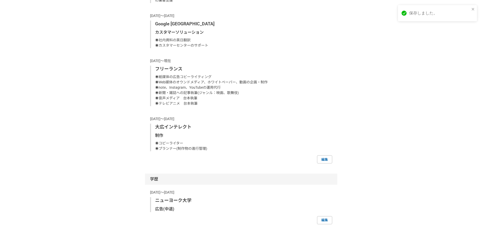
scroll to position [612, 0]
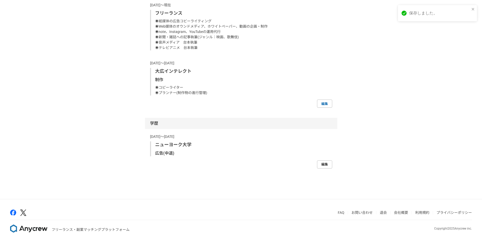
click at [326, 164] on link "編集" at bounding box center [324, 164] width 15 height 8
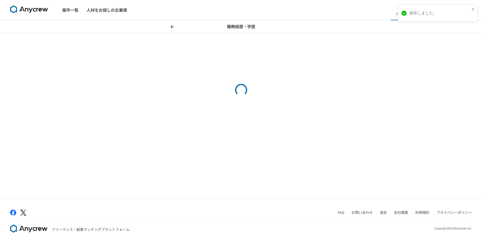
select select "2021"
select select "2023"
select select "2019"
select select "2014"
select select "2018"
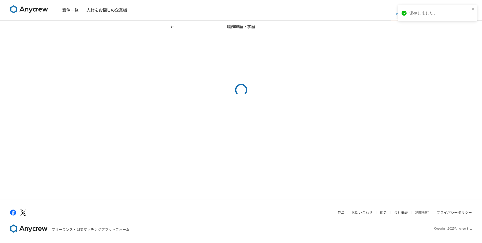
select select "2012"
select select "2013"
select select "1995"
select select "1992"
select select "1994"
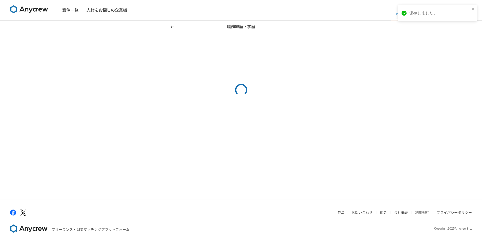
select select "1990"
select select "1992"
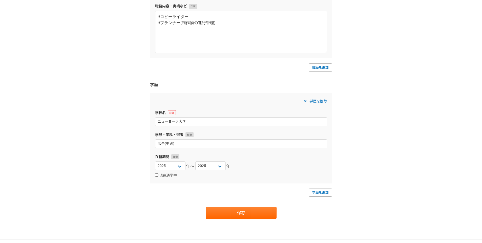
scroll to position [926, 0]
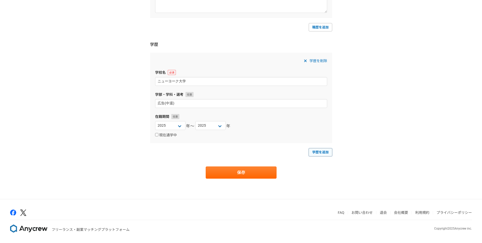
click at [321, 152] on link "学歴を追加" at bounding box center [321, 152] width 24 height 8
select select
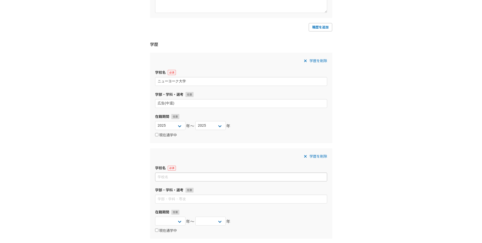
click at [178, 177] on input at bounding box center [241, 176] width 172 height 9
type input "文教大学女子短期大学部"
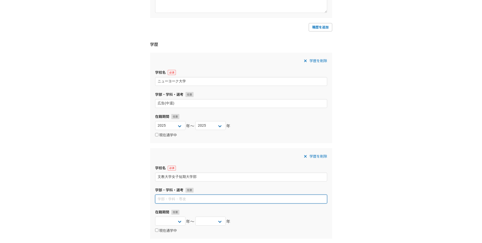
click at [168, 200] on input at bounding box center [241, 198] width 172 height 9
type input "文芸"
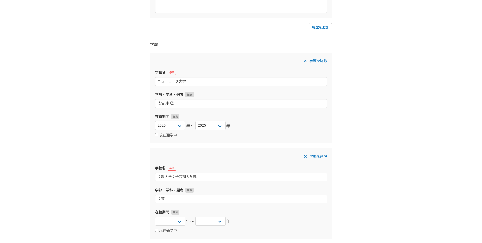
click at [331, 176] on div "学歴を削除 学校名 文教大学女子短期大学部 学部・学科・選考 文芸 在籍期間 2025 2024 2023 2022 2021 2020 2019 2018 …" at bounding box center [241, 193] width 182 height 90
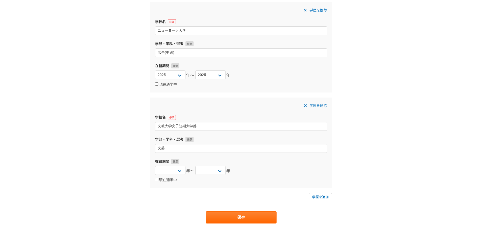
scroll to position [1002, 0]
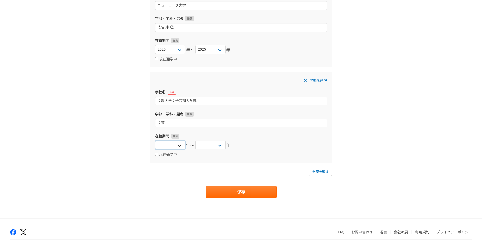
click at [177, 148] on select "2025 2024 2023 2022 2021 2020 2019 2018 2017 2016 2015 2014 2013 2012 2011 2010…" at bounding box center [170, 144] width 30 height 9
click at [212, 143] on select "2025 2024 2023 2022 2021 2020 2019 2018 2017 2016 2015 2014 2013 2012 2011 2010…" at bounding box center [210, 144] width 30 height 9
click at [275, 139] on div "在籍期間 2025 2024 2023 2022 2021 2020 2019 2018 2017 2016 2015 2014 2013 2012 2011…" at bounding box center [241, 145] width 172 height 24
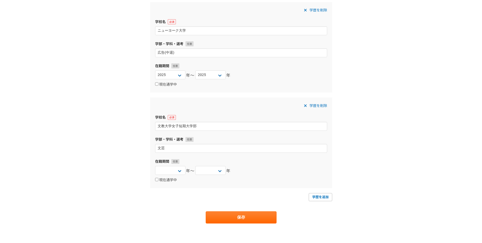
scroll to position [1021, 0]
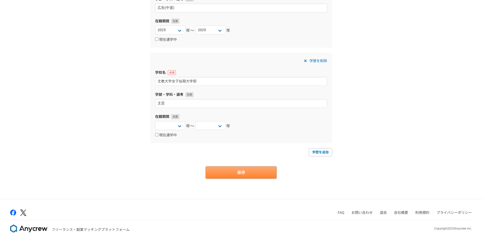
click at [240, 173] on button "保存" at bounding box center [241, 172] width 71 height 12
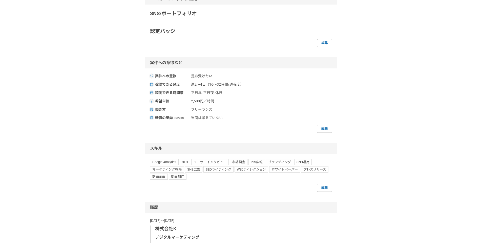
scroll to position [202, 0]
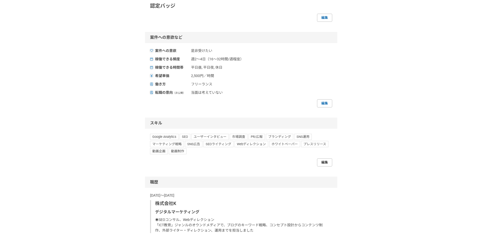
click at [326, 163] on link "編集" at bounding box center [324, 162] width 15 height 8
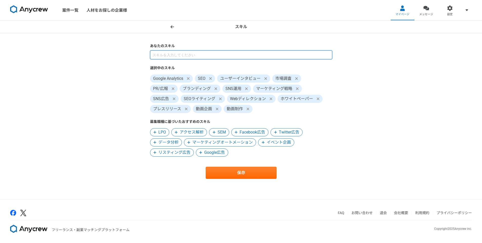
click at [173, 51] on input at bounding box center [241, 54] width 182 height 9
type input "市場調査"
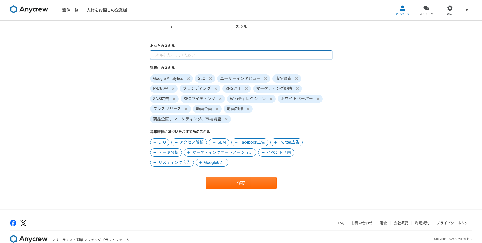
click at [181, 53] on input at bounding box center [241, 54] width 182 height 9
type input "ブランディング"
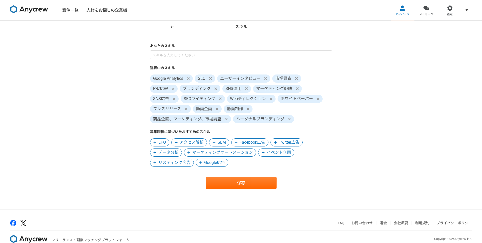
click at [288, 119] on icon at bounding box center [289, 119] width 3 height 4
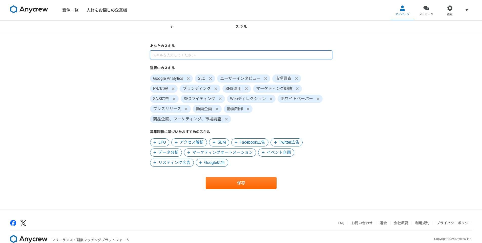
click at [171, 57] on input at bounding box center [241, 54] width 182 height 9
type input "ブランディング"
click at [171, 69] on label "選択中のスキル" at bounding box center [241, 67] width 182 height 5
click at [186, 58] on input "ブランディング" at bounding box center [241, 54] width 182 height 9
click at [187, 56] on input "ブランディング" at bounding box center [241, 54] width 182 height 9
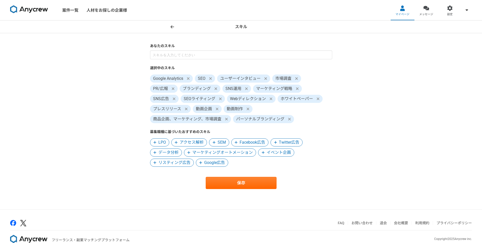
click at [185, 61] on div "選択中のスキル Google Analytics SEO ユーザーインタビュー 市場調査 PR/広報 ブランディング SNS運用 マーケティング戦略 SNS広…" at bounding box center [241, 108] width 182 height 116
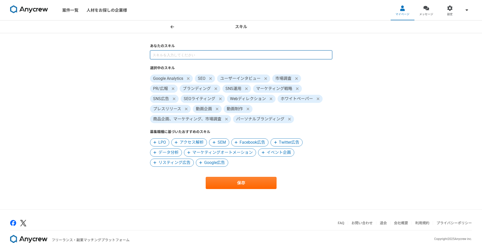
click at [190, 55] on input at bounding box center [241, 54] width 182 height 9
type input "クリエイティブディレクション"
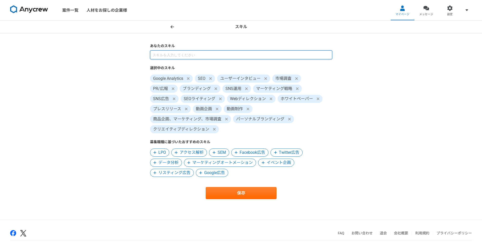
click at [164, 54] on input at bounding box center [241, 54] width 182 height 9
type input "動画編集"
type input "て"
type input "ディレクション"
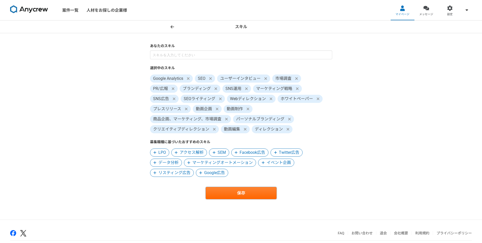
drag, startPoint x: 241, startPoint y: 193, endPoint x: -13, endPoint y: 147, distance: 258.3
click at [0, 147] on html "案件一覧 人材をお探しの企業様 マイページ メッセージ 設定 スキル あなたのスキル 選択中のスキル Google Analytics SEO ユーザーインタ…" at bounding box center [241, 121] width 482 height 243
click at [289, 117] on icon at bounding box center [289, 119] width 3 height 4
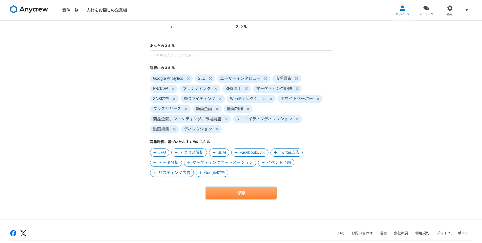
click at [239, 190] on button "保存" at bounding box center [241, 193] width 71 height 12
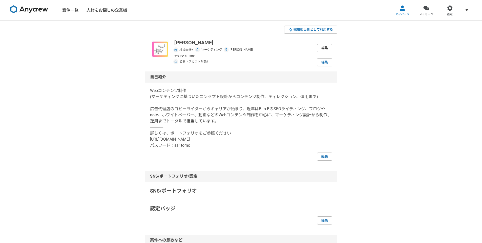
click at [325, 48] on link "編集" at bounding box center [324, 48] width 15 height 8
select select "5"
select select "13"
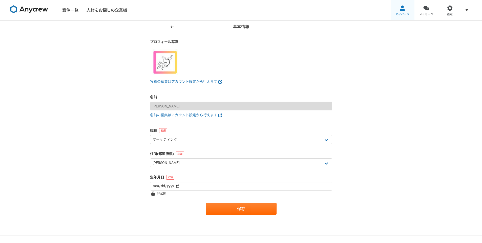
click at [398, 12] on link "マイページ" at bounding box center [403, 10] width 24 height 20
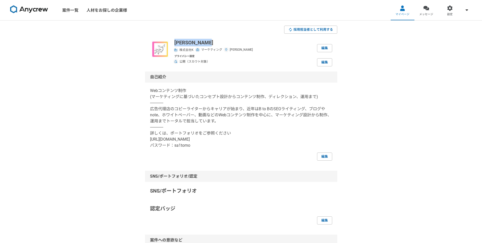
drag, startPoint x: 204, startPoint y: 42, endPoint x: 173, endPoint y: 43, distance: 31.1
click at [173, 43] on div "sAito toMoko 株式会社K マーケティング 東京都 編集 プライバシー設定 公開（スカウト対象） 編集" at bounding box center [241, 53] width 182 height 28
copy p "[PERSON_NAME]"
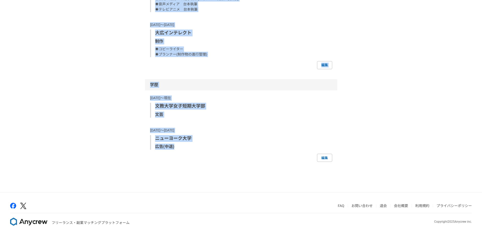
scroll to position [664, 0]
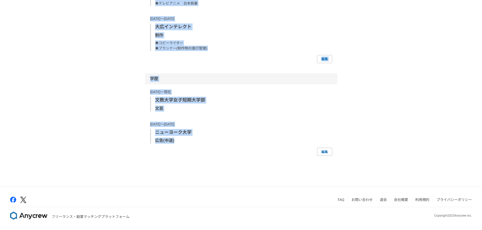
drag, startPoint x: 143, startPoint y: 28, endPoint x: 286, endPoint y: 143, distance: 184.0
copy section "採用担当者として利用する sAito toMoko 株式会社K マーケティング 東京都 編集 プライバシー設定 公開（スカウト対象） 編集 自己紹介 Webコ…"
click at [233, 141] on p "広告(中退)" at bounding box center [241, 141] width 173 height 6
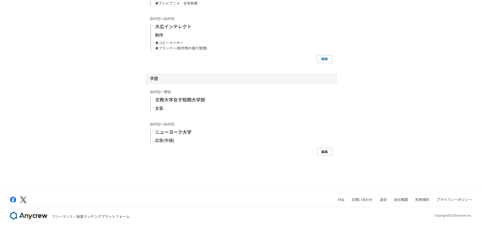
click at [322, 151] on link "編集" at bounding box center [324, 152] width 15 height 8
select select "2021"
select select "2023"
select select "2019"
select select "2014"
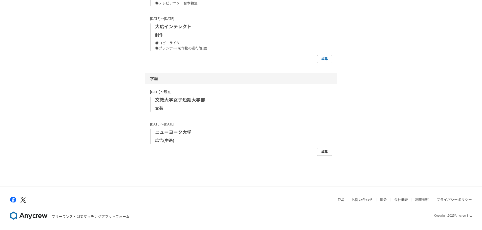
select select "2018"
select select "2012"
select select "2013"
select select "1995"
select select "1992"
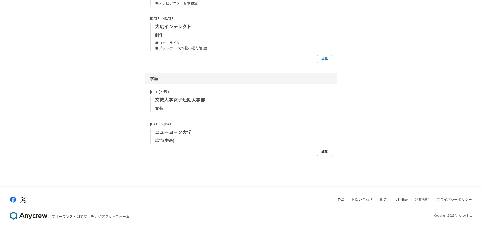
select select "1994"
select select
select select "1990"
select select "1992"
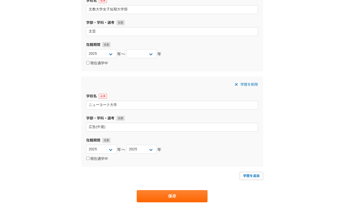
scroll to position [947, 0]
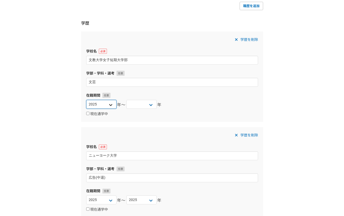
click at [111, 104] on select "2025 2024 2023 2022 2021 2020 2019 2018 2017 2016 2015 2014 2013 2012 2011 2010…" at bounding box center [101, 104] width 30 height 9
click at [90, 103] on select "2025 2024 2023 2022 2021 2020 2019 2018 2017 2016 2015 2014 2013 2012 2011 2010…" at bounding box center [101, 104] width 30 height 9
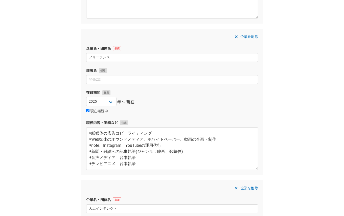
scroll to position [517, 0]
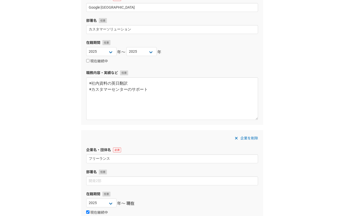
click at [312, 33] on div "職務経歴・学歴 職務経歴 企業名・団体名 株式会社K 部署名 デジタルマーケティング 在籍期間 2025 2024 2023 2022 2021 2020 2…" at bounding box center [172, 103] width 344 height 1199
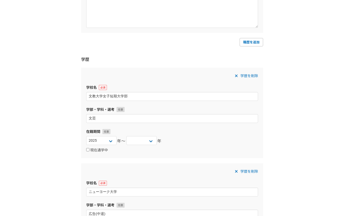
scroll to position [1048, 0]
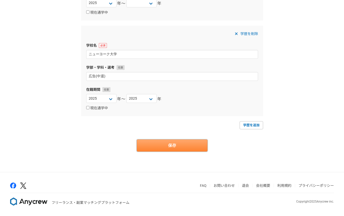
click at [177, 142] on button "保存" at bounding box center [172, 145] width 71 height 12
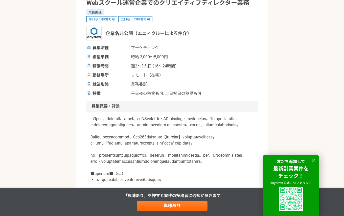
scroll to position [101, 0]
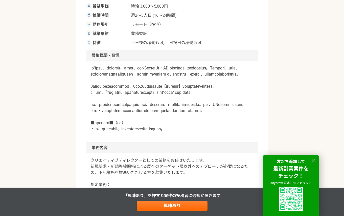
click at [314, 160] on icon at bounding box center [314, 160] width 4 height 4
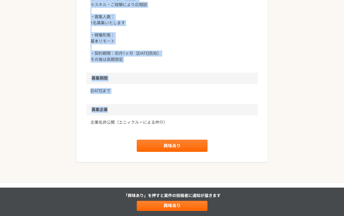
scroll to position [604, 0]
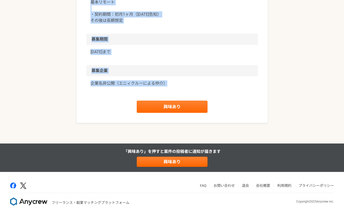
drag, startPoint x: 88, startPoint y: 36, endPoint x: 233, endPoint y: 94, distance: 156.1
copy article "マーケティング Webスクール運営企業でのクリエイティブディレクター業務 業務委託 平日夜の稼働も可 土日祝日の稼働も可 企業名非公開（エニィクルーによる仲介…"
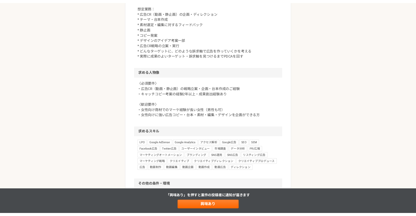
scroll to position [304, 0]
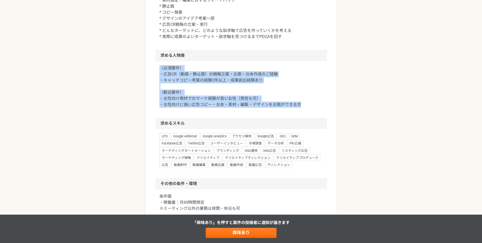
drag, startPoint x: 308, startPoint y: 141, endPoint x: 159, endPoint y: 106, distance: 152.8
click at [159, 106] on p "〈必須要件〉 ・広告CR（動画・静止画）の戦略立案・企画・台本作成のご経験 ・キャッチコピー考案の経験2年以上・成果創出経験あり 〈歓迎要件〉 ・女性向け商材…" at bounding box center [240, 86] width 163 height 43
copy p "〈必須要件〉 ・広告CR（動画・静止画）の戦略立案・企画・台本作成のご経験 ・キャッチコピー考案の経験2年以上・成果創出経験あり 〈歓迎要件〉 ・女性向け商材…"
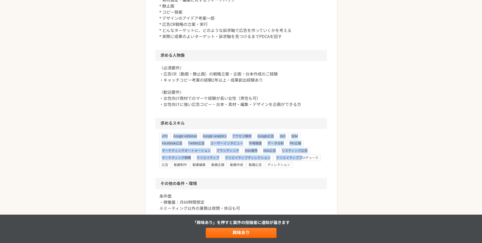
drag, startPoint x: 300, startPoint y: 202, endPoint x: 154, endPoint y: 175, distance: 149.0
click at [154, 175] on article "マーケティング Webスクール運営企業でのクリエイティブディレクター業務 業務委託 平日夜の稼働も可 土日祝日の稼働も可 企業名非公開（エニィクルーによる仲介…" at bounding box center [241, 58] width 192 height 663
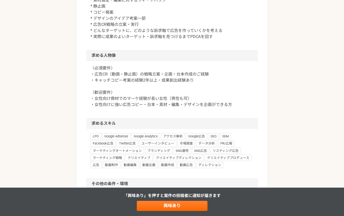
click at [320, 146] on div "マーケティング Webスクール運営企業でのクリエイティブディレクター業務 業務委託 平日夜の稼働も可 土日祝日の稼働も可 企業名非公開（エニィクルーによる仲介…" at bounding box center [172, 63] width 344 height 693
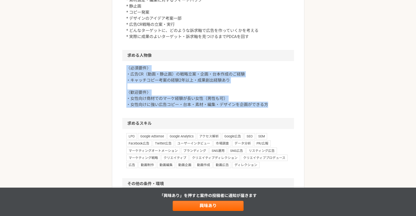
drag, startPoint x: 126, startPoint y: 102, endPoint x: 288, endPoint y: 140, distance: 166.2
click at [288, 118] on div "〈必須要件〉 ・広告CR（動画・静止画）の戦略立案・企画・台本作成のご経験 ・キャッチコピー考案の経験2年以上・成果創出経験あり 〈歓迎要件〉 ・女性向け商材…" at bounding box center [208, 89] width 172 height 57
copy p "〈必須要件〉 ・広告CR（動画・静止画）の戦略立案・企画・台本作成のご経験 ・キャッチコピー考案の経験2年以上・成果創出経験あり 〈歓迎要件〉 ・女性向け商材…"
click at [331, 116] on div "マーケティング Webスクール運営企業でのクリエイティブディレクター業務 業務委託 平日夜の稼働も可 土日祝日の稼働も可 企業名非公開（エニィクルーによる仲介…" at bounding box center [208, 63] width 416 height 693
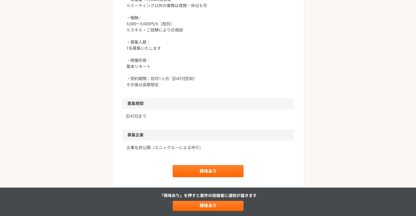
scroll to position [607, 0]
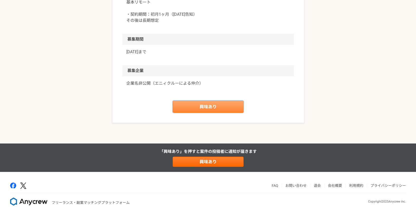
click at [210, 106] on link "興味あり" at bounding box center [208, 106] width 71 height 12
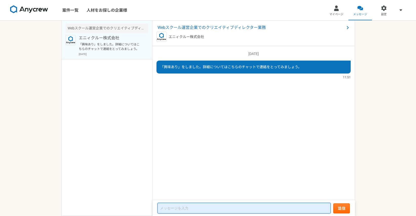
click at [202, 206] on textarea at bounding box center [243, 207] width 173 height 11
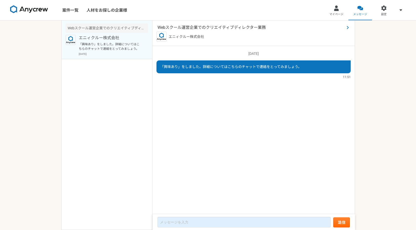
click at [167, 27] on span "Webスクール運営企業でのクリエイティブディレクター業務" at bounding box center [250, 28] width 187 height 6
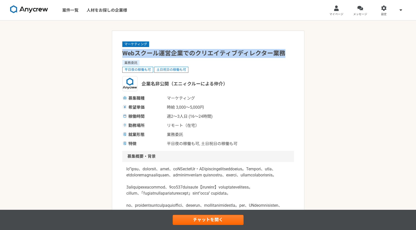
drag, startPoint x: 123, startPoint y: 51, endPoint x: 299, endPoint y: 53, distance: 176.1
copy h1 "Webスクール運営企業でのクリエイティブディレクター業務"
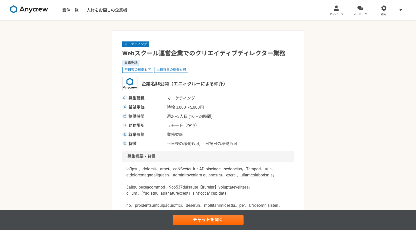
drag, startPoint x: 238, startPoint y: 89, endPoint x: 227, endPoint y: 86, distance: 10.9
click at [238, 89] on div "企業名非公開（エニィクルーによる仲介）" at bounding box center [208, 83] width 172 height 15
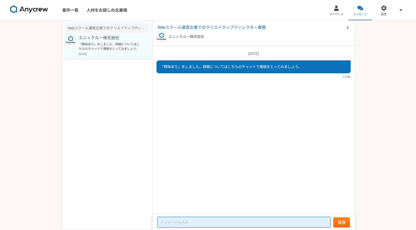
click at [186, 219] on textarea at bounding box center [243, 222] width 173 height 11
type textarea "ひ"
paste textarea "loremi。 dol「Sitametconsecteturadipiscing」elitse、doeiusmo。 temp、incididuntu。 〈la…"
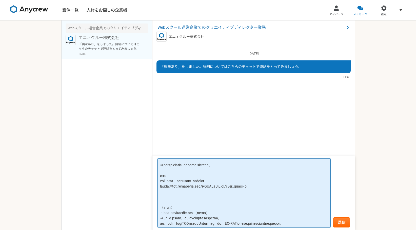
scroll to position [53, 0]
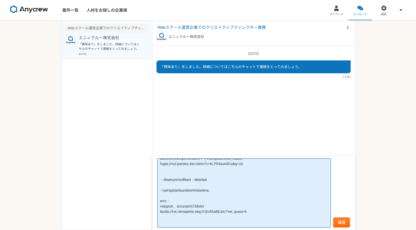
click at [221, 189] on textarea at bounding box center [243, 193] width 173 height 69
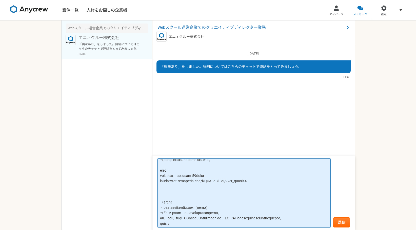
scroll to position [104, 0]
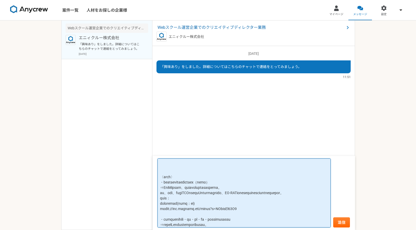
click at [204, 204] on textarea at bounding box center [243, 193] width 173 height 69
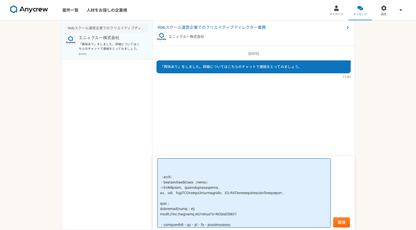
drag, startPoint x: 226, startPoint y: 199, endPoint x: 222, endPoint y: 198, distance: 3.9
click at [225, 199] on textarea at bounding box center [243, 193] width 173 height 69
drag, startPoint x: 166, startPoint y: 174, endPoint x: 175, endPoint y: 175, distance: 9.6
click at [165, 174] on textarea at bounding box center [243, 193] width 173 height 69
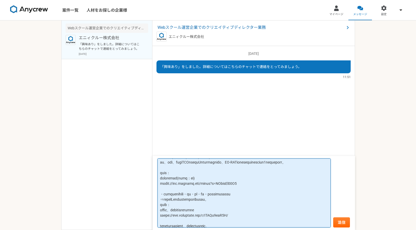
scroll to position [149, 0]
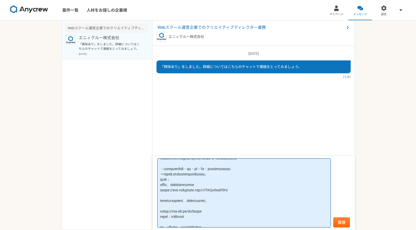
click at [241, 185] on textarea at bounding box center [243, 193] width 173 height 69
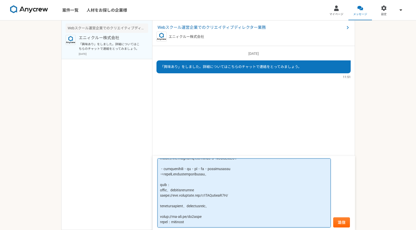
scroll to position [170, 0]
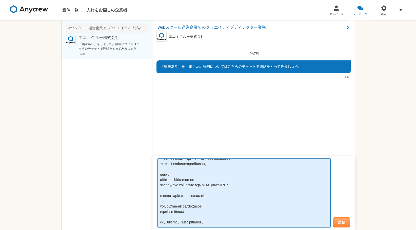
type textarea "loremi。dolorsita。 con「Adipiscingelitseddoeiusmodte」incidi、utlabor。 etdo、magnaal…"
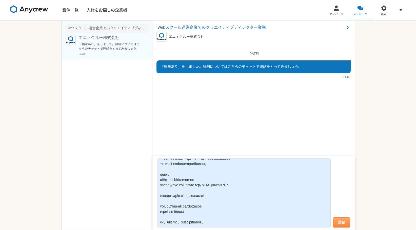
click at [344, 223] on button "送信" at bounding box center [341, 223] width 17 height 10
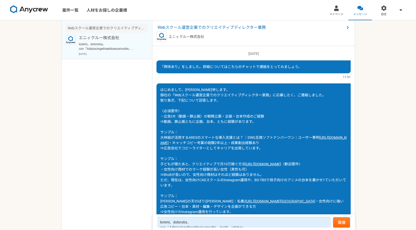
scroll to position [51, 0]
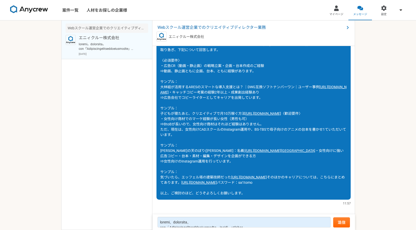
click at [158, 48] on div "はじめまして。[PERSON_NAME]申します。 御社の「Webスクール運営企業でのクリエイティブディレクター業務」に応募したく、ご連絡しました。 取り急ぎ…" at bounding box center [253, 116] width 194 height 167
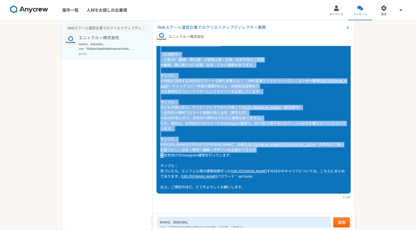
scroll to position [126, 0]
drag, startPoint x: 161, startPoint y: 89, endPoint x: 273, endPoint y: 189, distance: 150.7
click at [273, 189] on div "はじめまして。[PERSON_NAME]申します。 御社の「Webスクール運営企業でのクリエイティブディレクター業務」に応募したく、ご連絡しました。 取り急ぎ…" at bounding box center [253, 110] width 194 height 167
copy div "loremi。dolorsita。 con「Adipiscingelitseddoeiusmodte」incidi、utlabor。 etdo、magnaal…"
click at [310, 126] on div "はじめまして。[PERSON_NAME]申します。 御社の「Webスクール運営企業でのクリエイティブディレクター業務」に応募したく、ご連絡しました。 取り急ぎ…" at bounding box center [253, 110] width 194 height 167
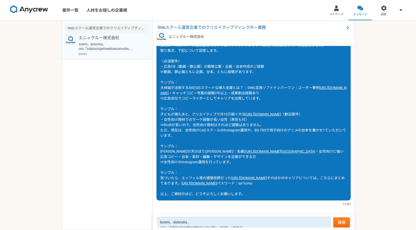
scroll to position [0, 0]
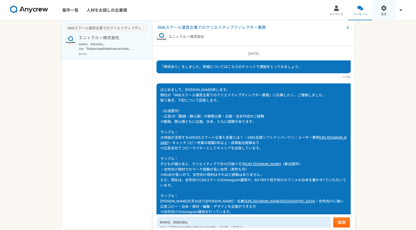
click at [383, 8] on div at bounding box center [384, 8] width 6 height 6
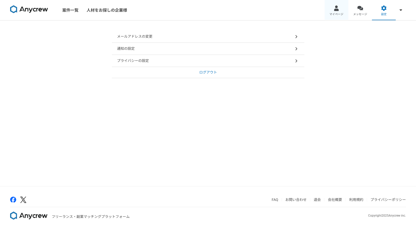
click at [334, 10] on div at bounding box center [336, 8] width 6 height 6
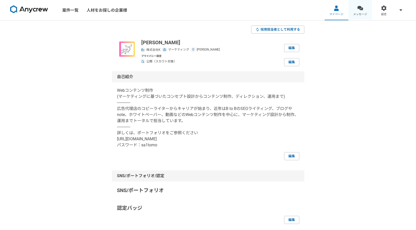
click at [354, 14] on span "メッセージ" at bounding box center [360, 14] width 14 height 4
